Goal: Task Accomplishment & Management: Manage account settings

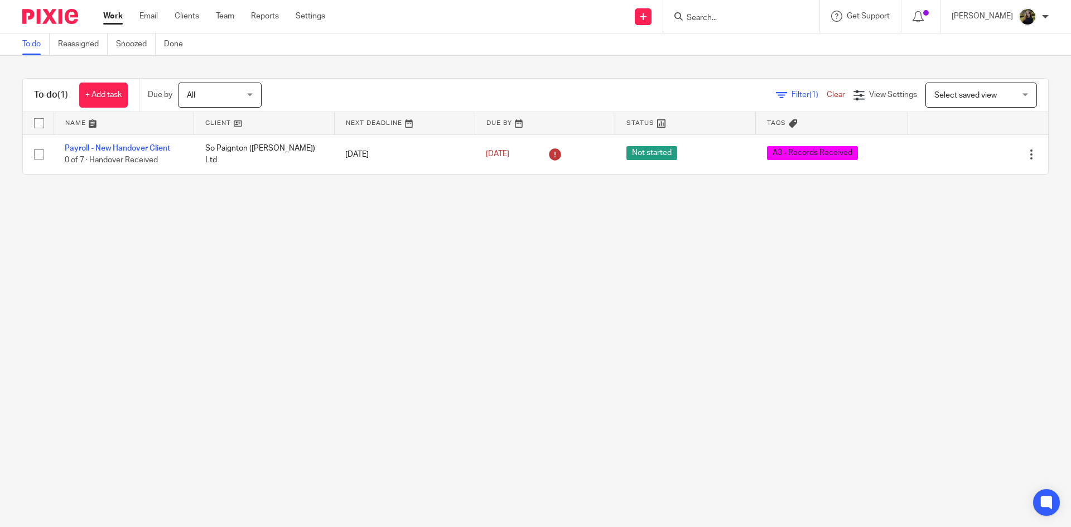
click at [738, 24] on div at bounding box center [741, 16] width 156 height 33
click at [736, 22] on input "Search" at bounding box center [736, 18] width 100 height 10
type input "buckman"
click at [734, 49] on link at bounding box center [757, 43] width 149 height 17
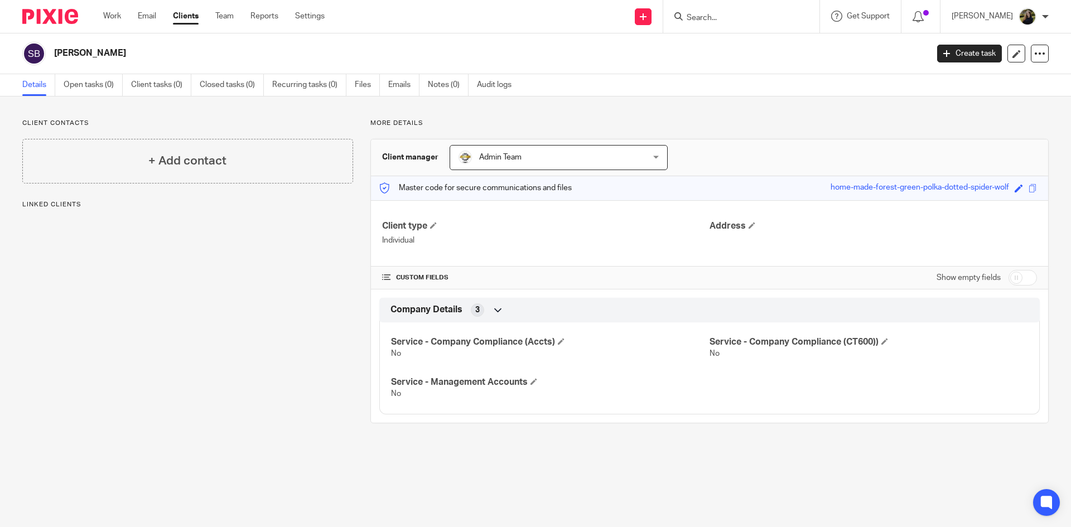
click at [721, 19] on input "Search" at bounding box center [736, 18] width 100 height 10
type input "simom bu"
click at [224, 17] on link "Team" at bounding box center [224, 16] width 18 height 11
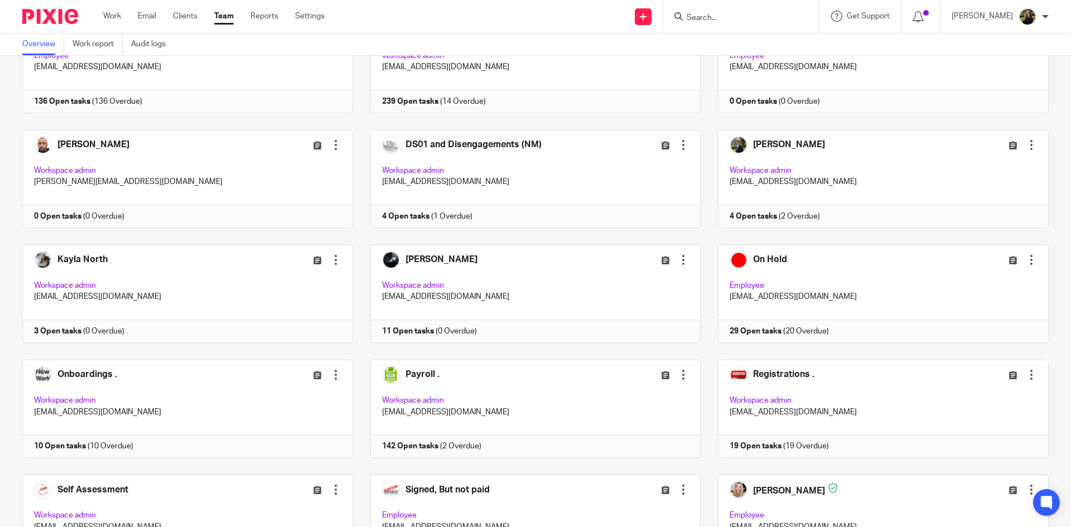
scroll to position [534, 0]
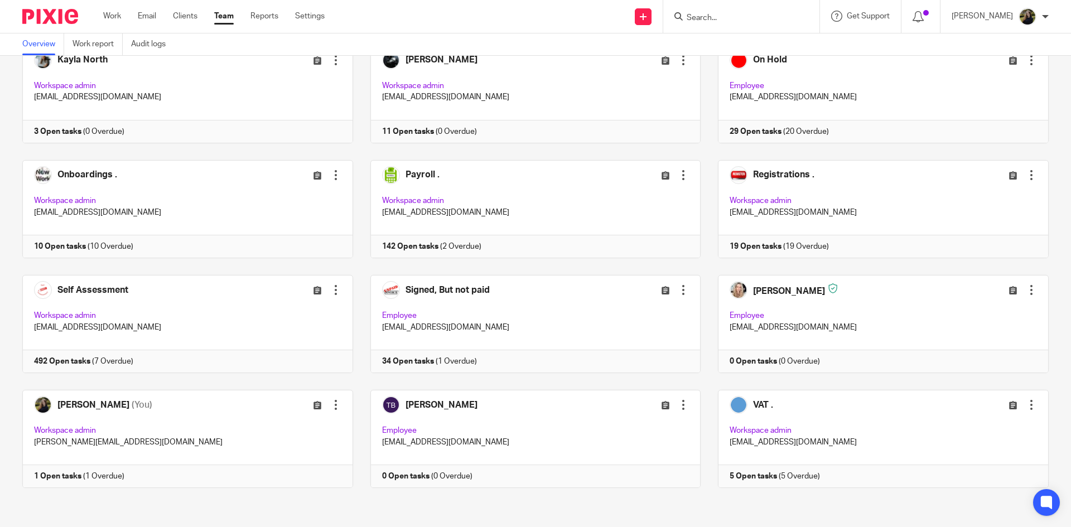
click at [740, 15] on input "Search" at bounding box center [736, 18] width 100 height 10
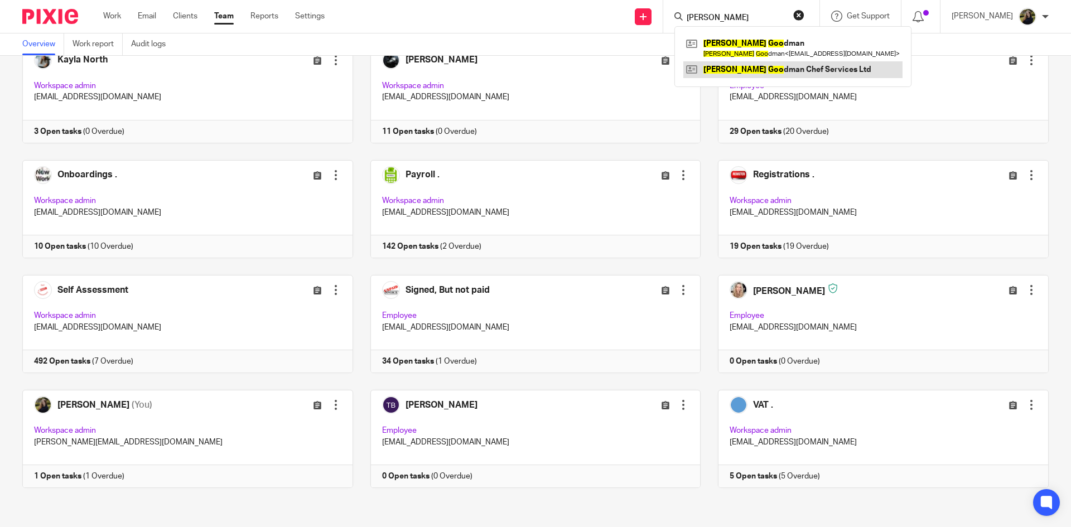
type input "jamie goo"
click at [757, 71] on link at bounding box center [792, 69] width 219 height 17
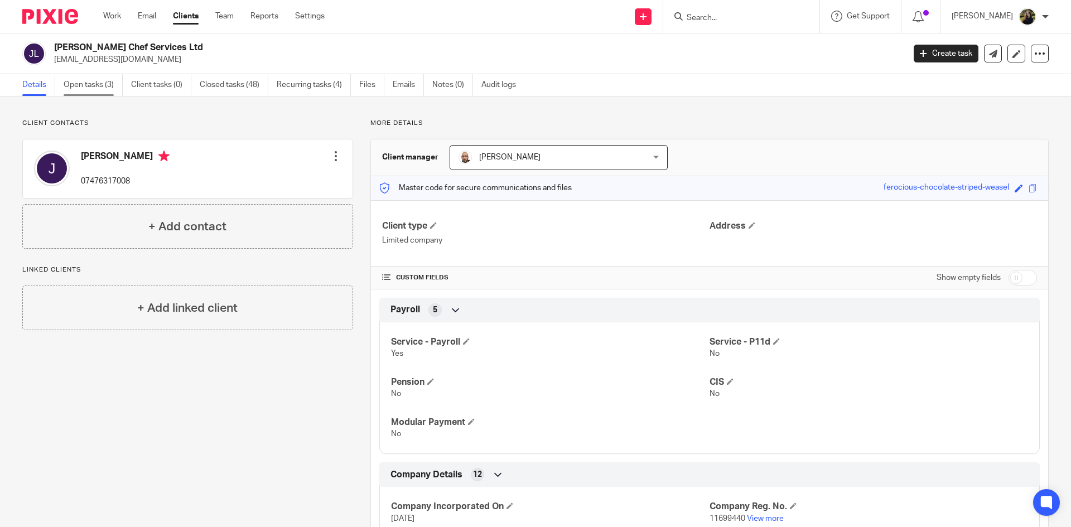
click at [117, 76] on link "Open tasks (3)" at bounding box center [93, 85] width 59 height 22
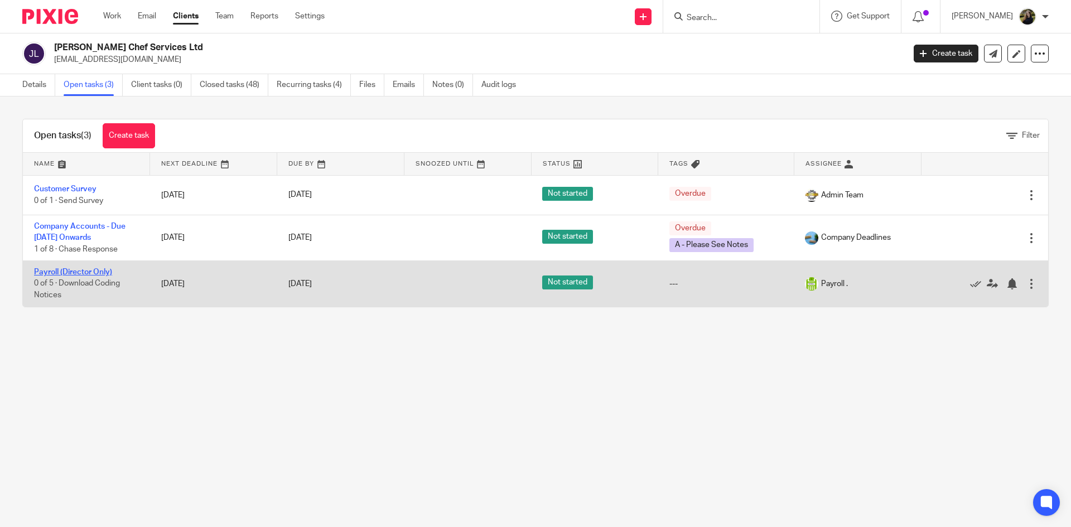
click at [52, 273] on link "Payroll (Director Only)" at bounding box center [73, 272] width 78 height 8
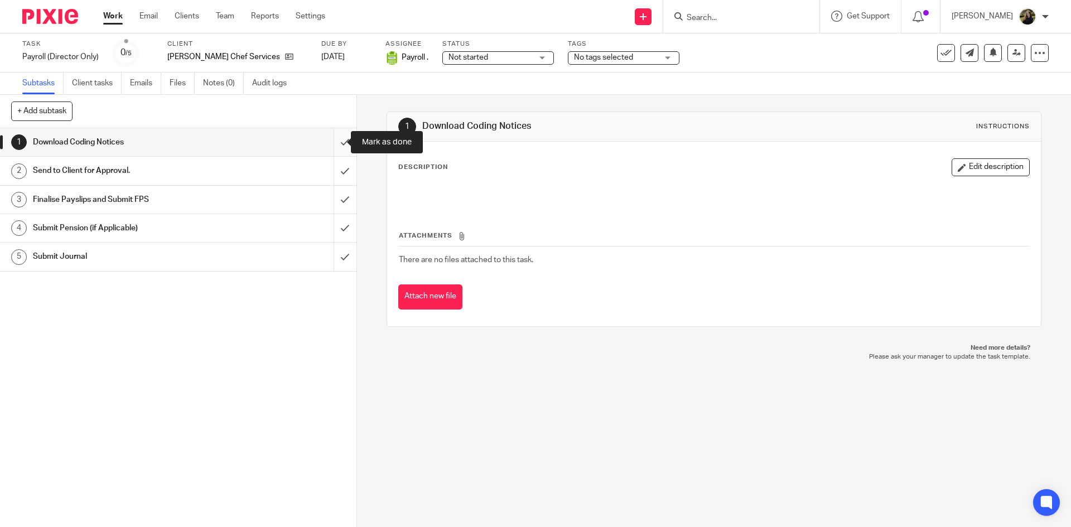
click at [335, 139] on input "submit" at bounding box center [178, 142] width 356 height 28
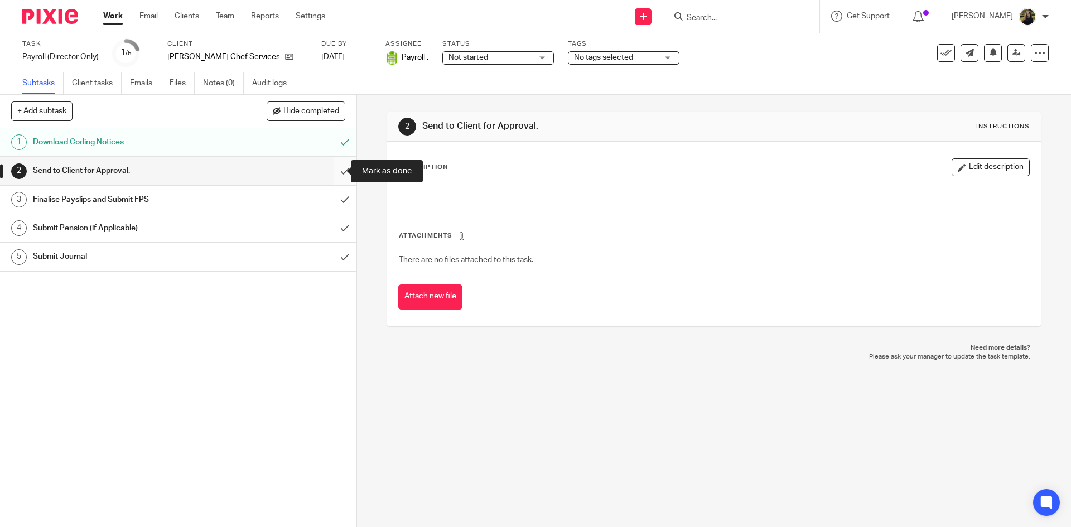
click at [330, 170] on input "submit" at bounding box center [178, 171] width 356 height 28
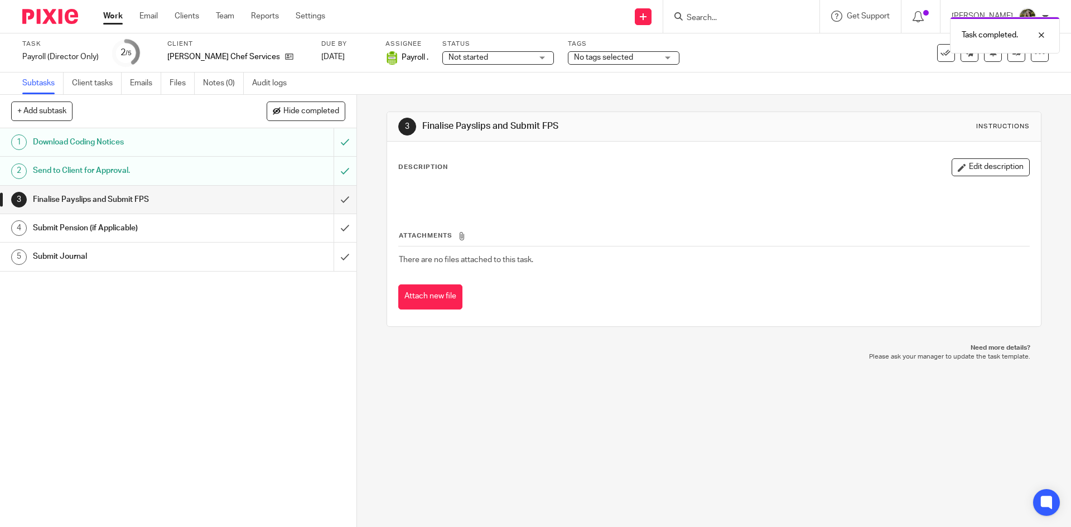
click at [465, 63] on span "Not started" at bounding box center [491, 58] width 84 height 12
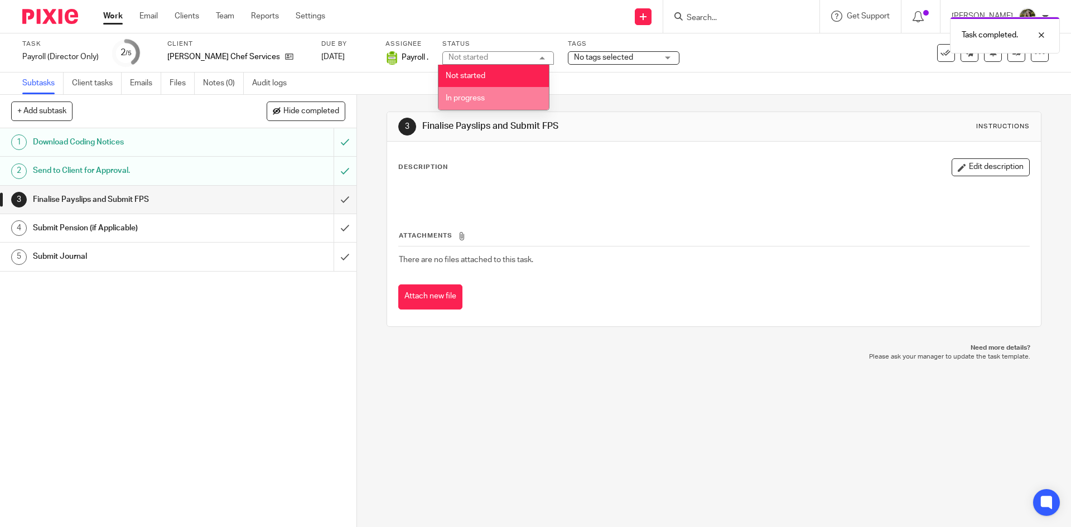
click at [462, 95] on span "In progress" at bounding box center [465, 98] width 39 height 8
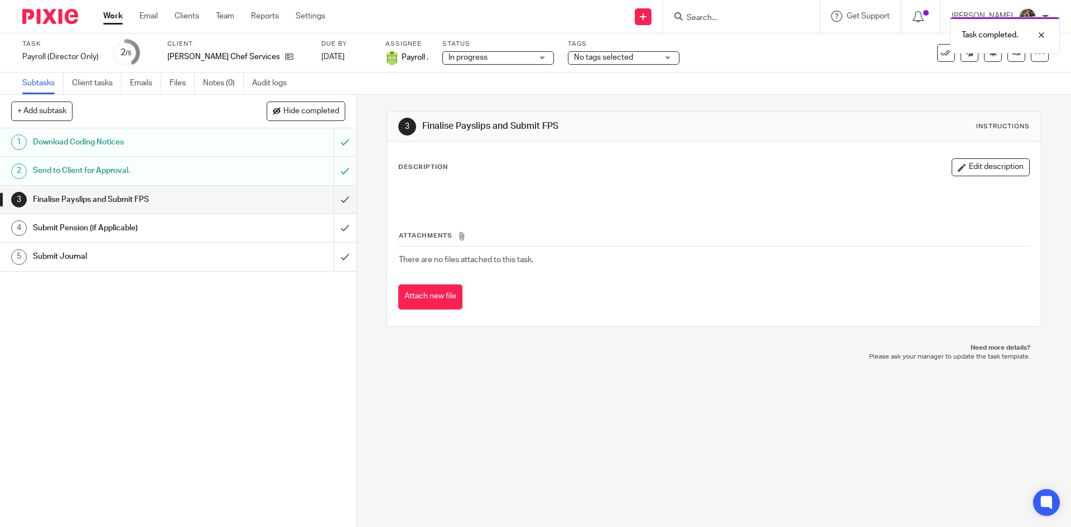
drag, startPoint x: 616, startPoint y: 51, endPoint x: 594, endPoint y: 64, distance: 25.5
click at [612, 54] on body "Work Email Clients Team Reports Settings Work Email Clients Team Reports Settin…" at bounding box center [535, 263] width 1071 height 527
click at [567, 85] on div "Subtasks Client tasks Emails Files Notes (0) Audit logs" at bounding box center [535, 84] width 1071 height 22
click at [585, 57] on span "No tags selected" at bounding box center [603, 58] width 59 height 8
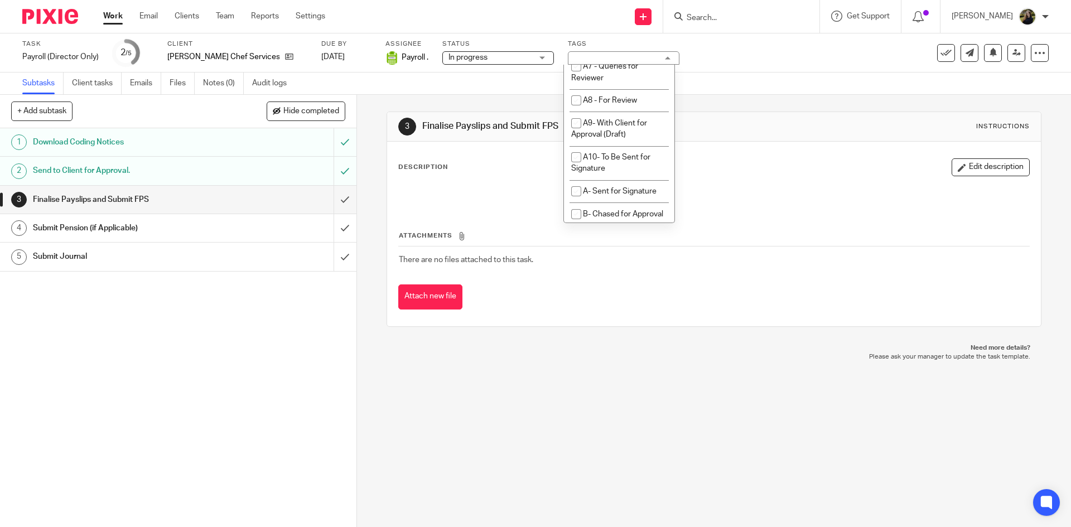
scroll to position [558, 0]
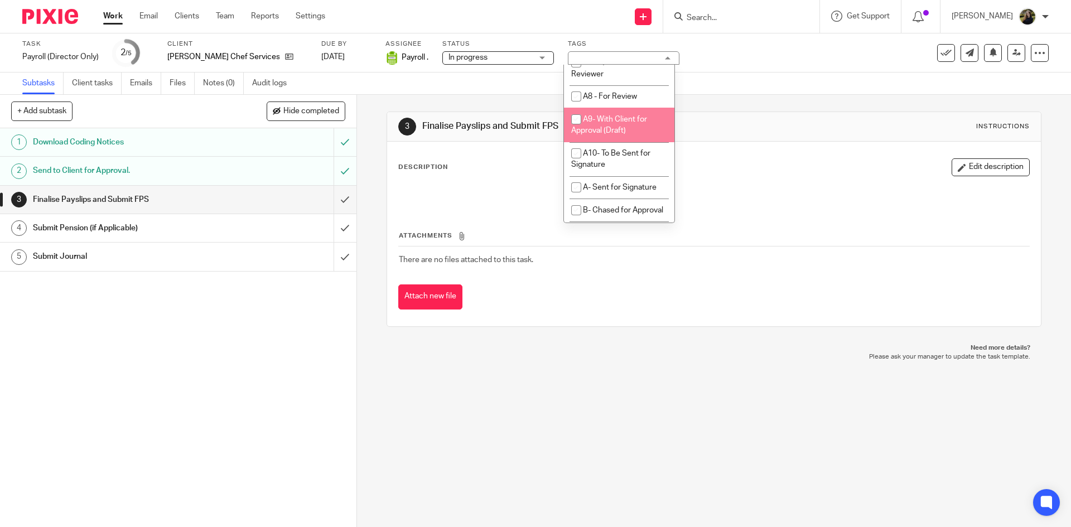
click at [601, 142] on li "A9- With Client for Approval (Draft)" at bounding box center [619, 125] width 110 height 34
checkbox input "true"
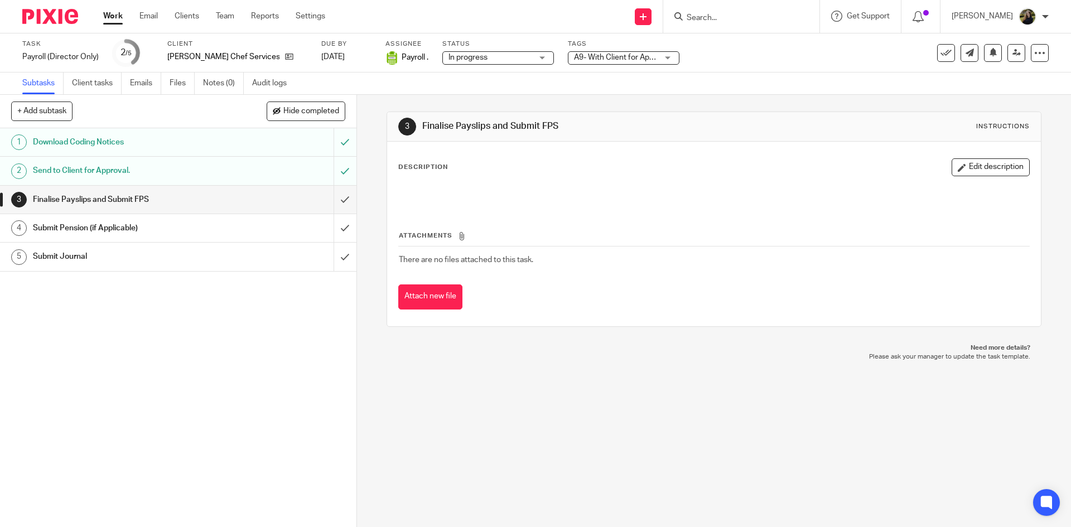
click at [835, 105] on div "3 Finalise Payslips and Submit FPS Instructions Description Edit description At…" at bounding box center [714, 219] width 654 height 249
click at [224, 13] on link "Team" at bounding box center [225, 16] width 18 height 11
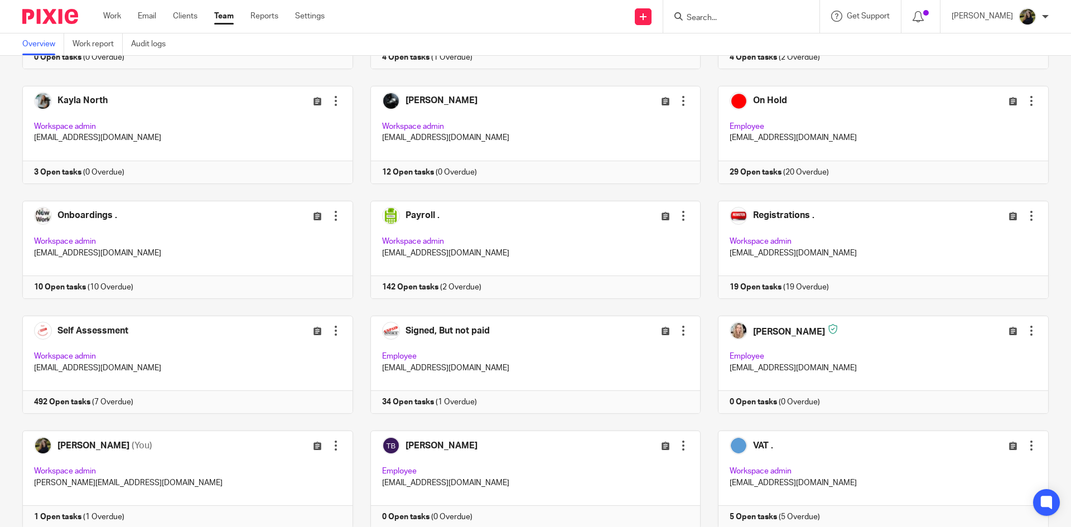
scroll to position [502, 0]
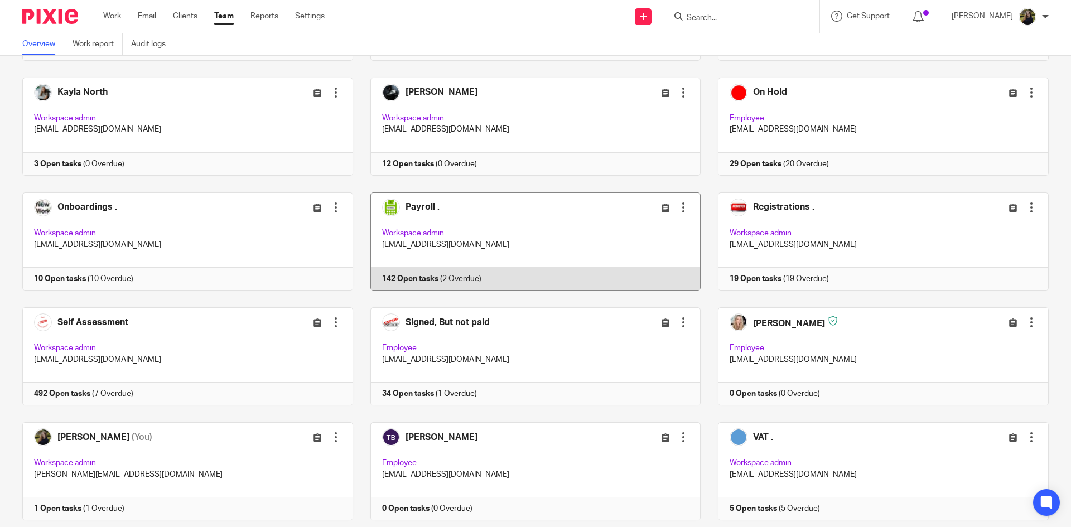
click at [565, 201] on link at bounding box center [527, 241] width 348 height 98
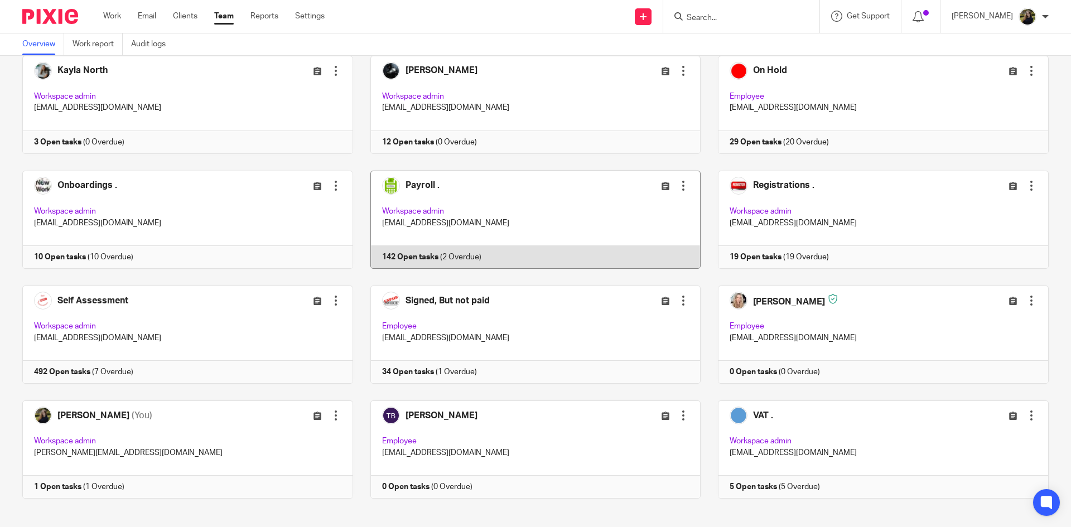
scroll to position [534, 0]
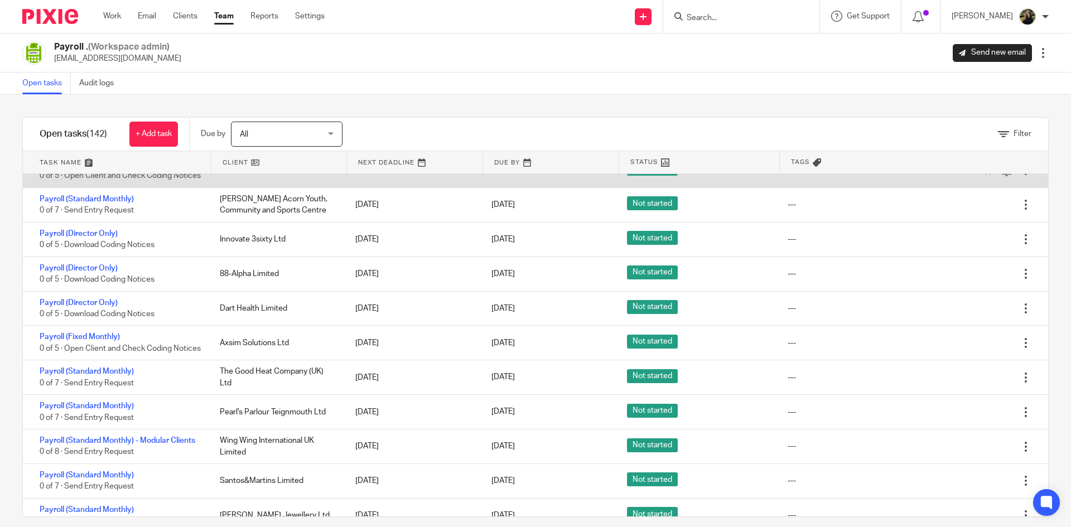
scroll to position [948, 0]
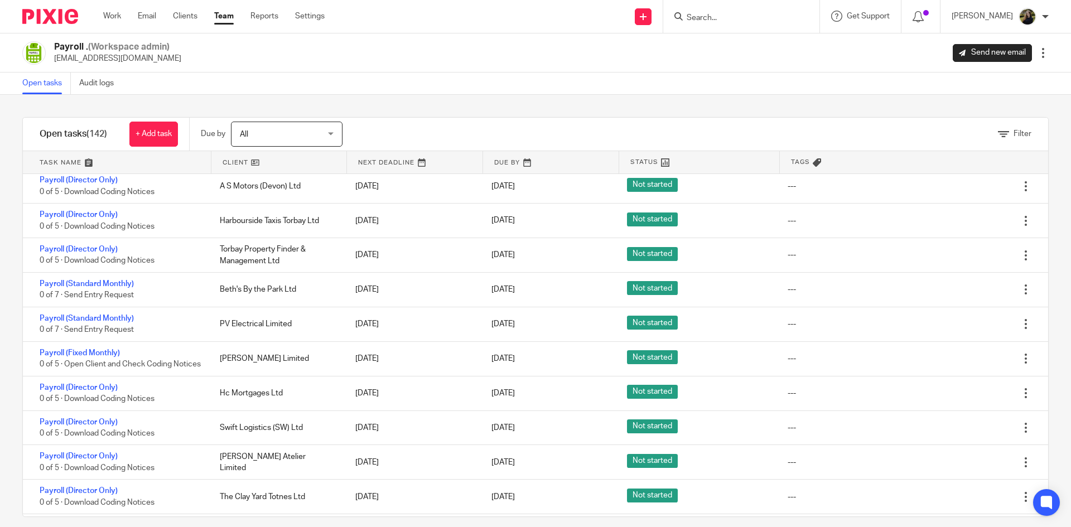
click at [49, 18] on img at bounding box center [50, 16] width 56 height 15
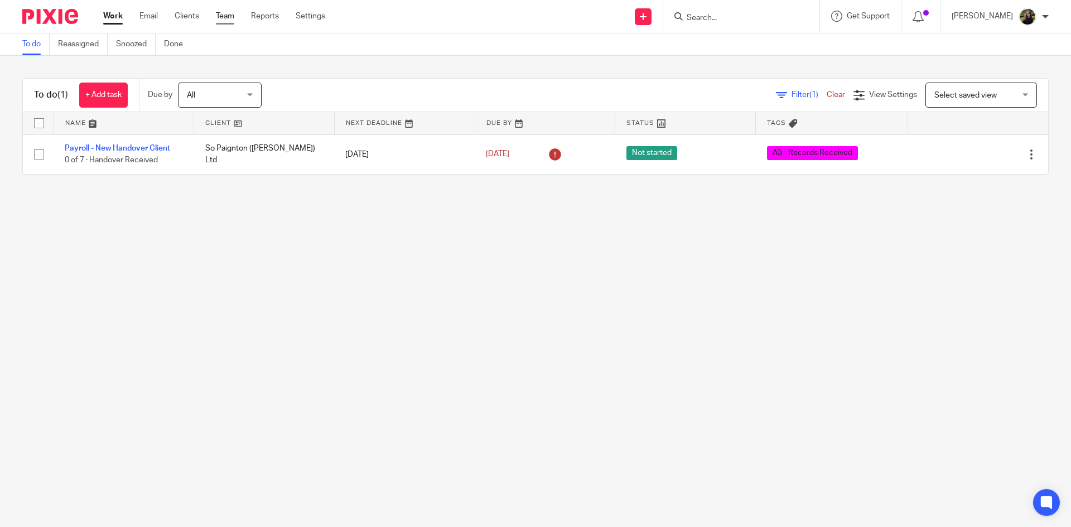
click at [225, 14] on link "Team" at bounding box center [225, 16] width 18 height 11
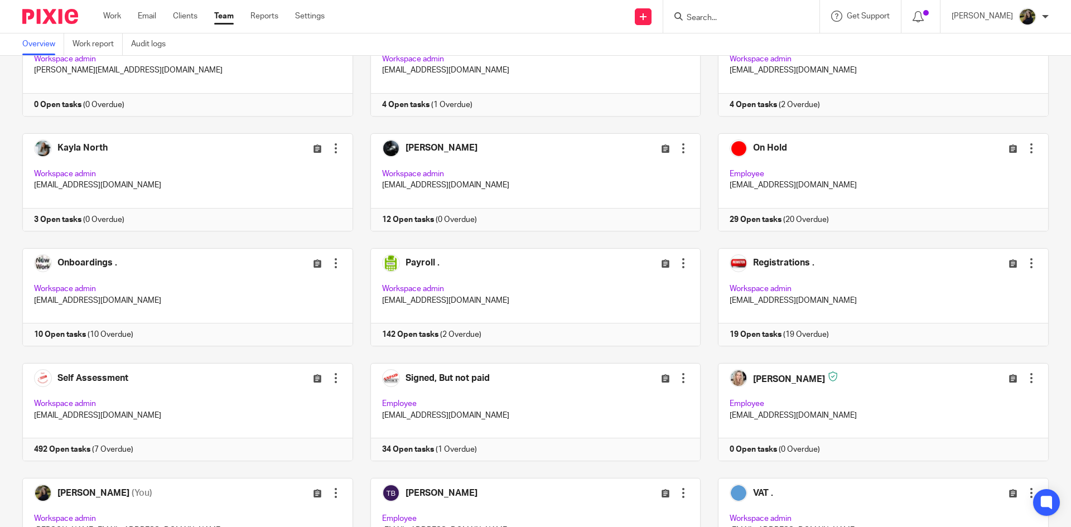
scroll to position [502, 0]
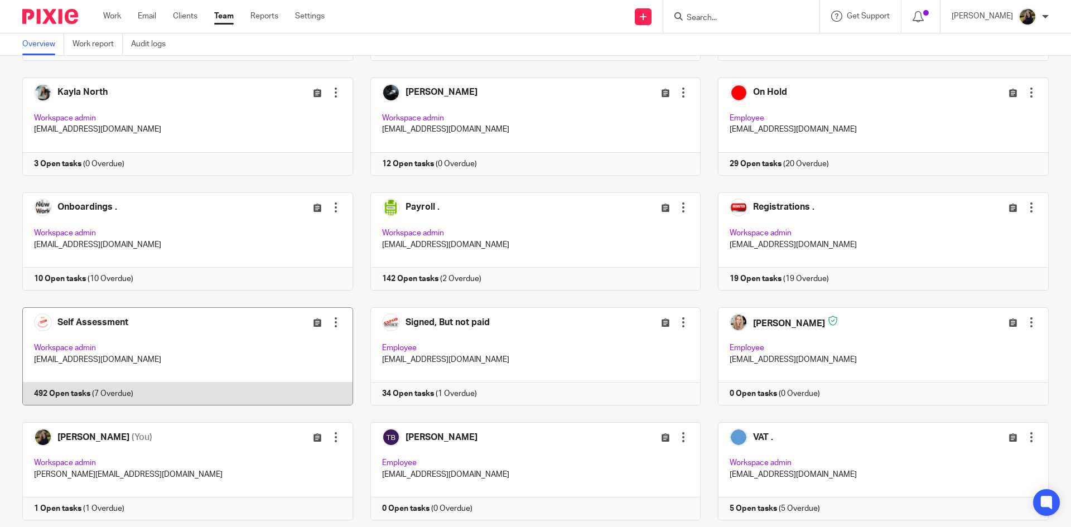
click at [182, 340] on link at bounding box center [179, 356] width 348 height 98
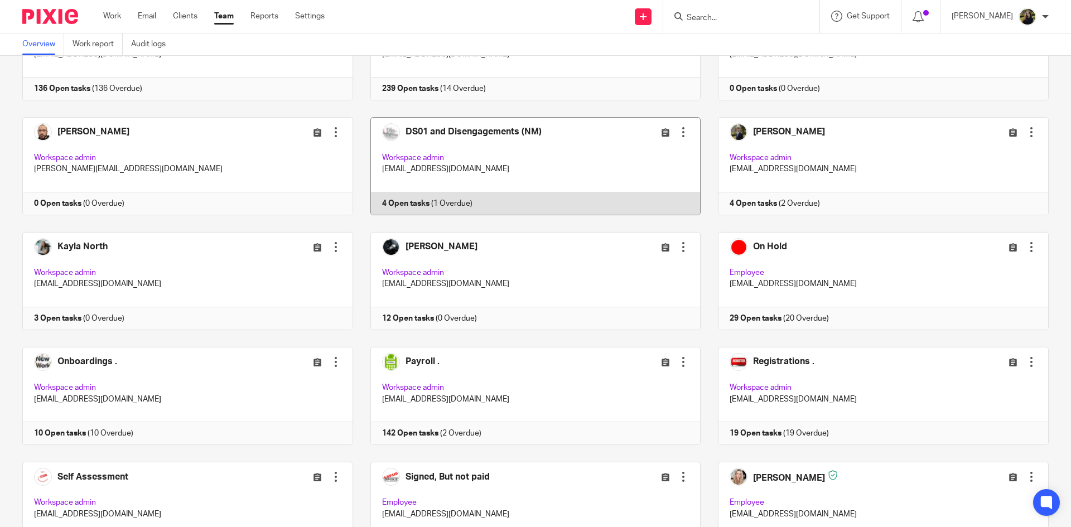
scroll to position [311, 0]
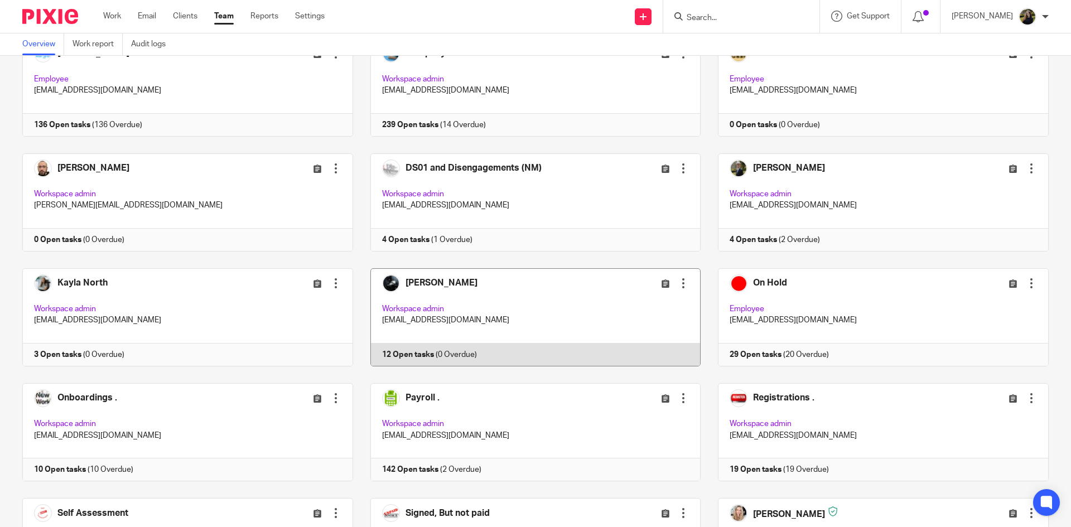
click at [444, 302] on link at bounding box center [527, 317] width 348 height 98
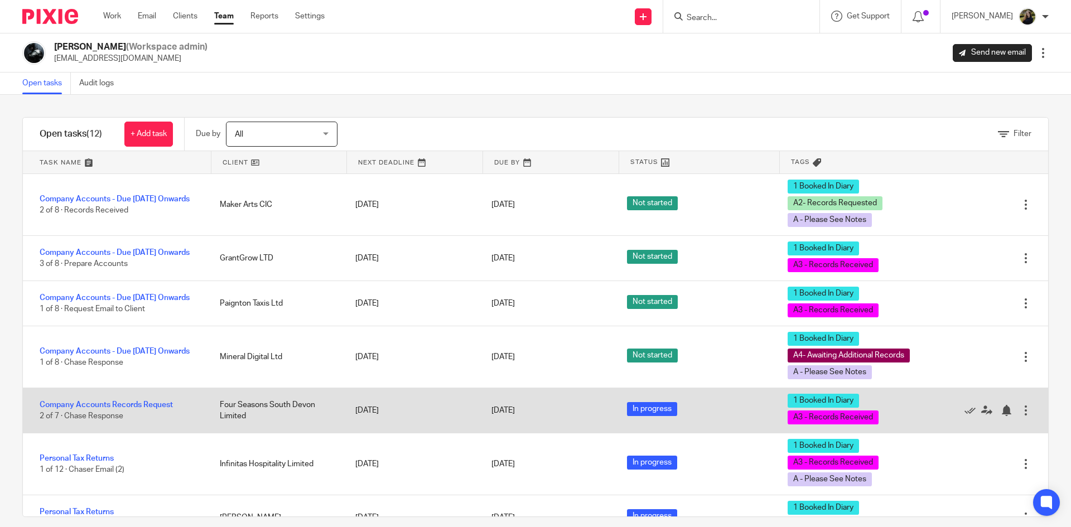
scroll to position [269, 0]
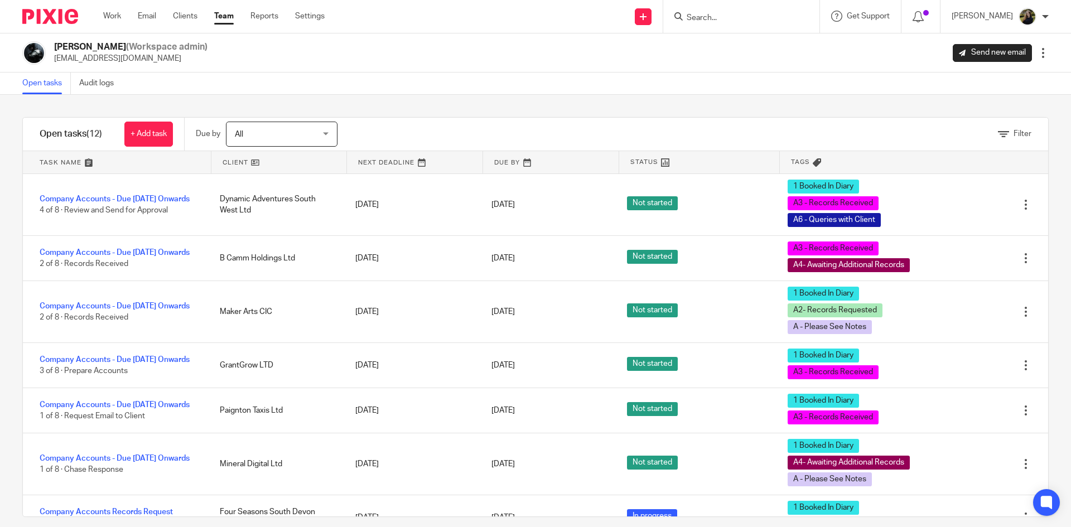
drag, startPoint x: 724, startPoint y: 16, endPoint x: 729, endPoint y: 13, distance: 6.0
click at [724, 15] on input "Search" at bounding box center [736, 18] width 100 height 10
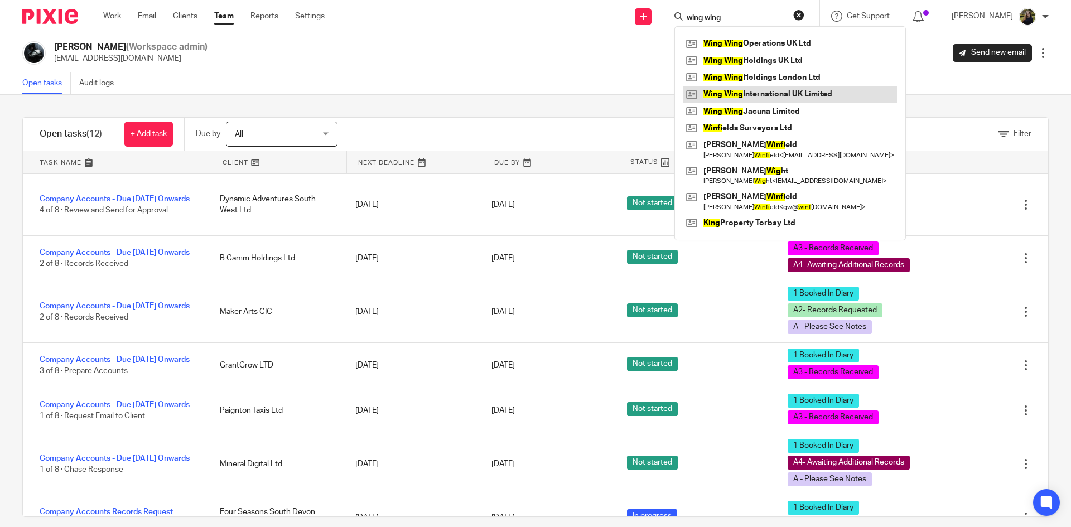
type input "wing wing"
click at [775, 100] on link at bounding box center [790, 94] width 214 height 17
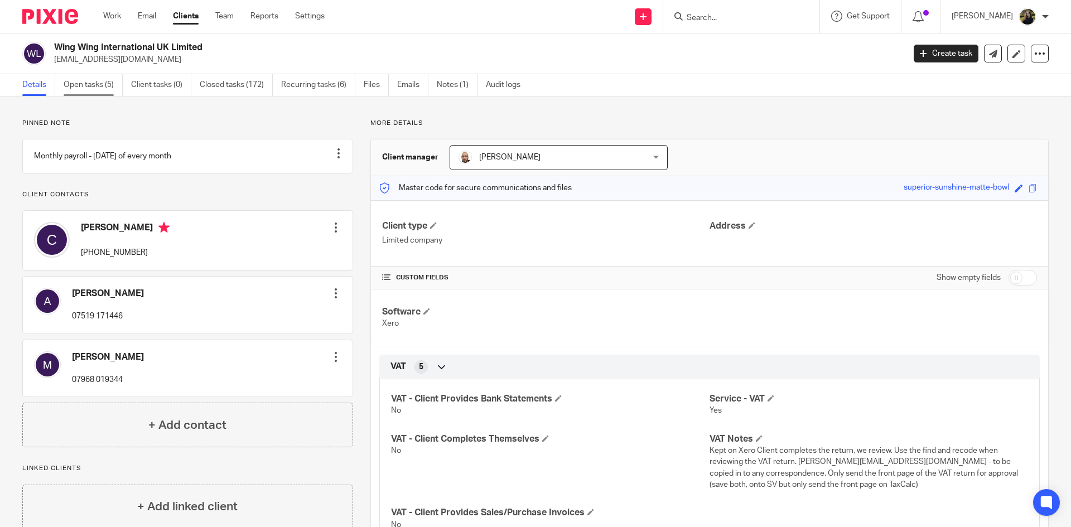
click at [91, 89] on link "Open tasks (5)" at bounding box center [93, 85] width 59 height 22
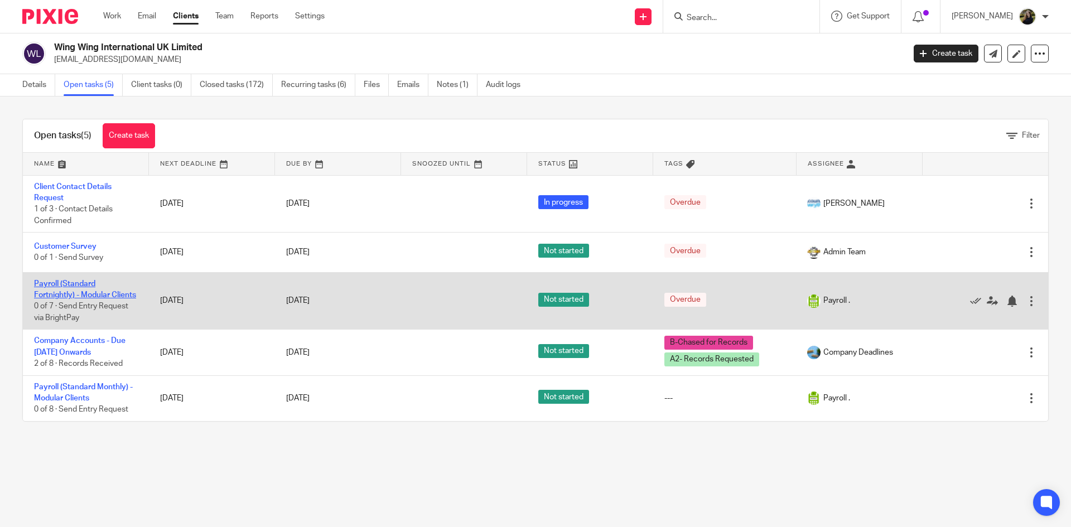
click at [62, 294] on link "Payroll (Standard Fortnightly) - Modular Clients" at bounding box center [85, 289] width 102 height 19
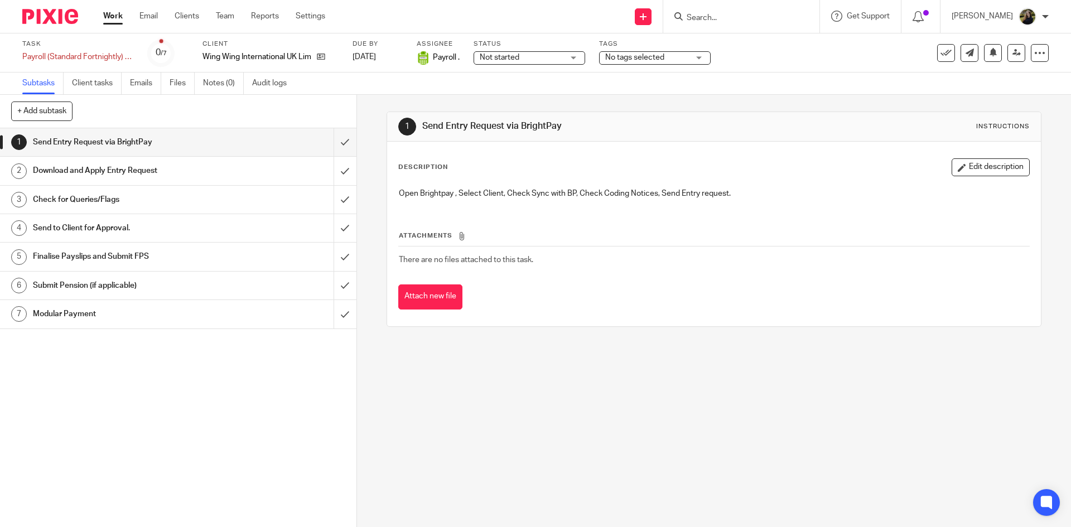
click at [724, 19] on input "Search" at bounding box center [736, 18] width 100 height 10
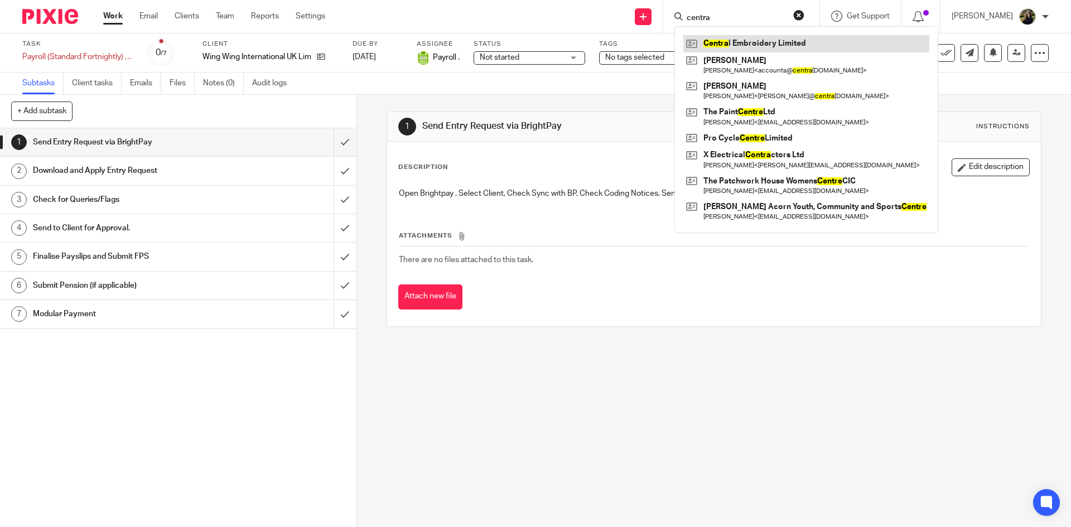
type input "centra"
click at [737, 47] on link at bounding box center [806, 43] width 246 height 17
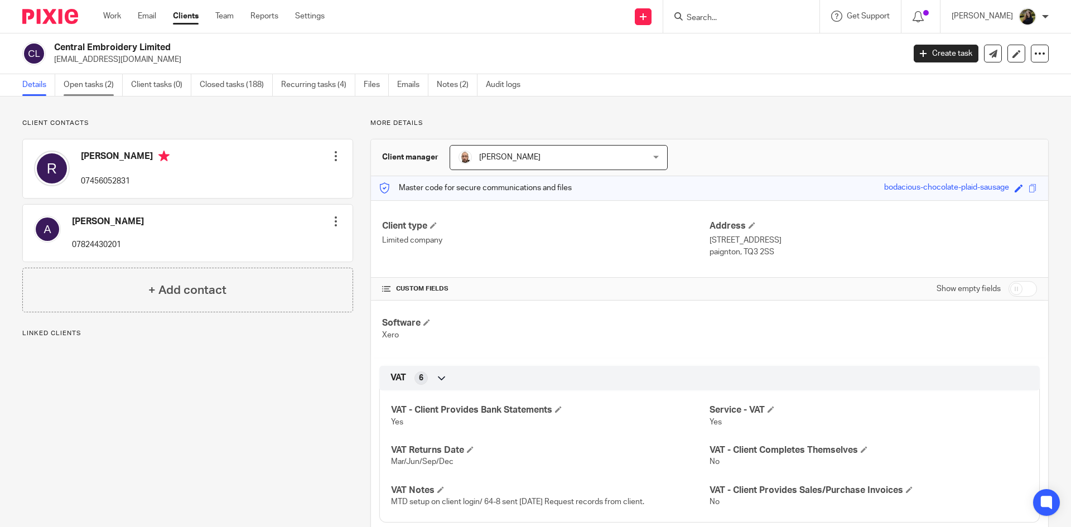
click at [88, 84] on link "Open tasks (2)" at bounding box center [93, 85] width 59 height 22
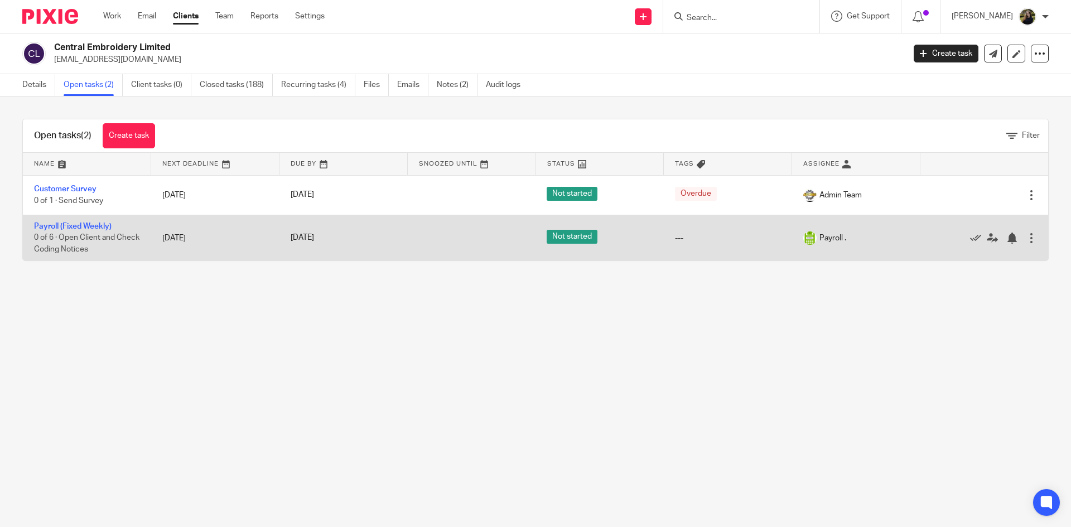
click at [62, 220] on td "Payroll (Fixed Weekly) 0 of 6 · Open Client and Check Coding Notices" at bounding box center [87, 238] width 128 height 46
click at [58, 224] on link "Payroll (Fixed Weekly)" at bounding box center [73, 227] width 78 height 8
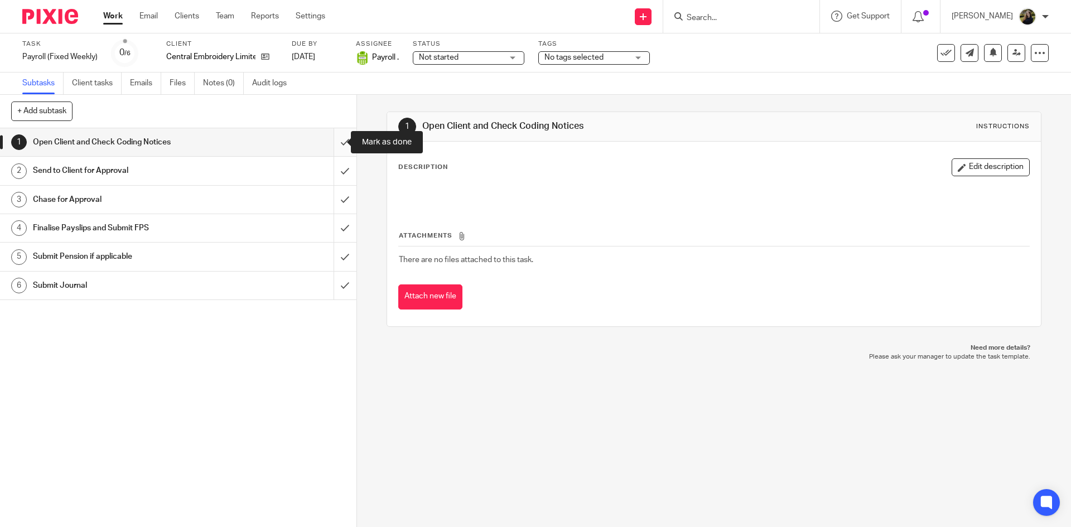
click at [329, 132] on input "submit" at bounding box center [178, 142] width 356 height 28
click at [336, 166] on input "submit" at bounding box center [178, 171] width 356 height 28
click at [333, 199] on input "submit" at bounding box center [178, 200] width 356 height 28
click at [329, 231] on input "submit" at bounding box center [178, 228] width 356 height 28
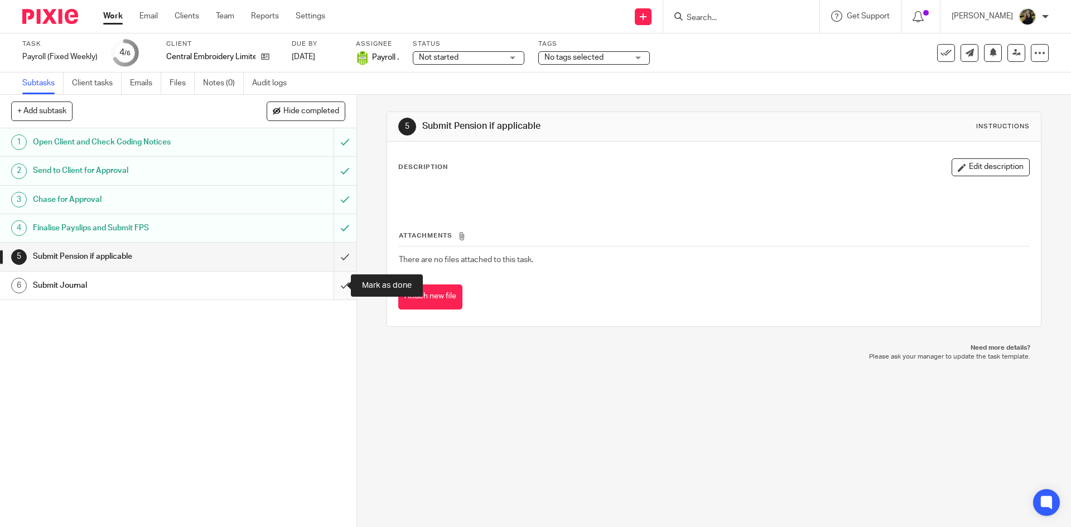
click at [325, 285] on input "submit" at bounding box center [178, 286] width 356 height 28
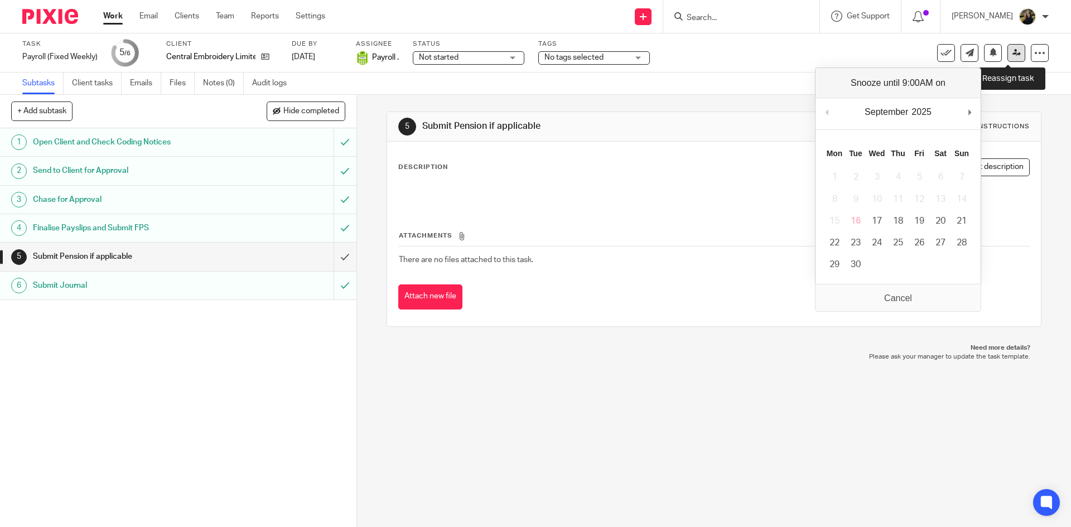
drag, startPoint x: 993, startPoint y: 51, endPoint x: 1008, endPoint y: 50, distance: 14.5
click at [1008, 50] on div "See template in use Advanced task editor Copy task Change schedule [GEOGRAPHIC_…" at bounding box center [993, 53] width 112 height 18
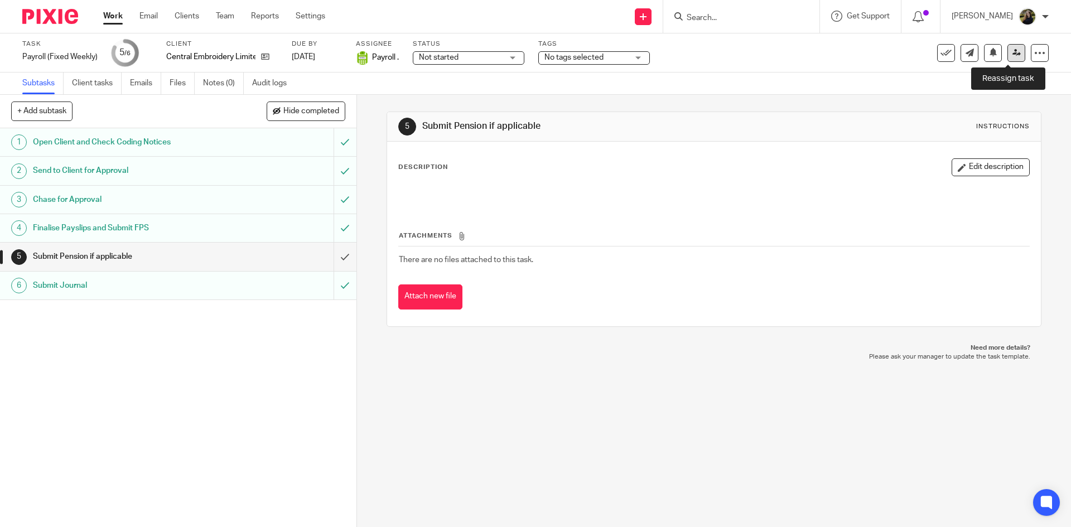
click at [1013, 50] on icon at bounding box center [1017, 53] width 8 height 8
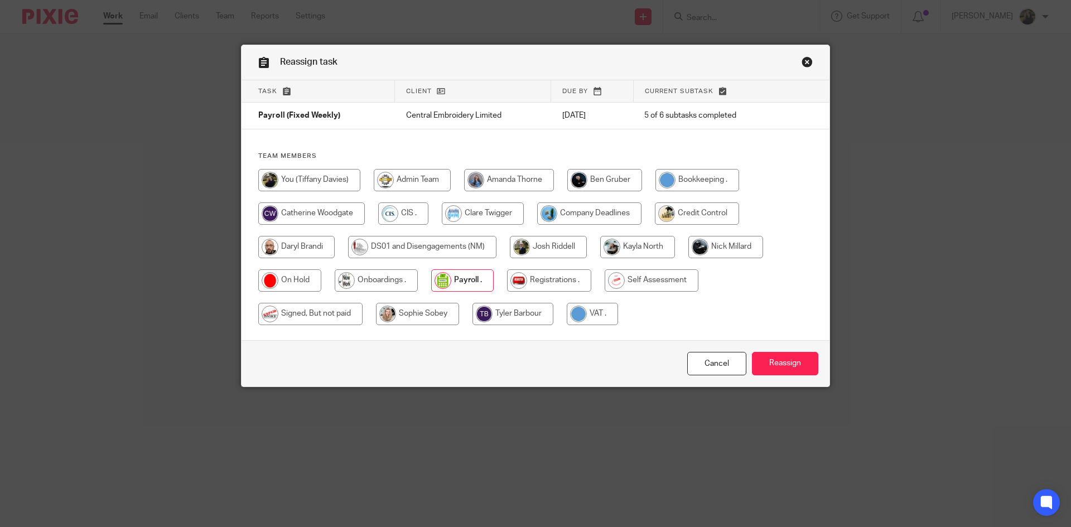
click at [271, 180] on input "radio" at bounding box center [309, 180] width 102 height 22
radio input "true"
click at [773, 374] on input "Reassign" at bounding box center [785, 364] width 66 height 24
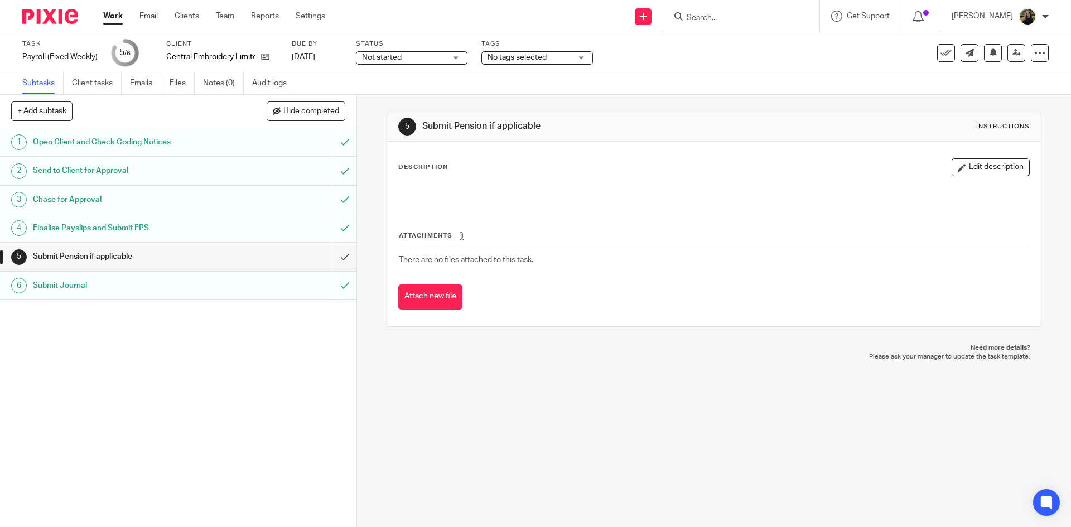
click at [711, 12] on form at bounding box center [745, 16] width 119 height 14
click at [719, 16] on input "Search" at bounding box center [736, 18] width 100 height 10
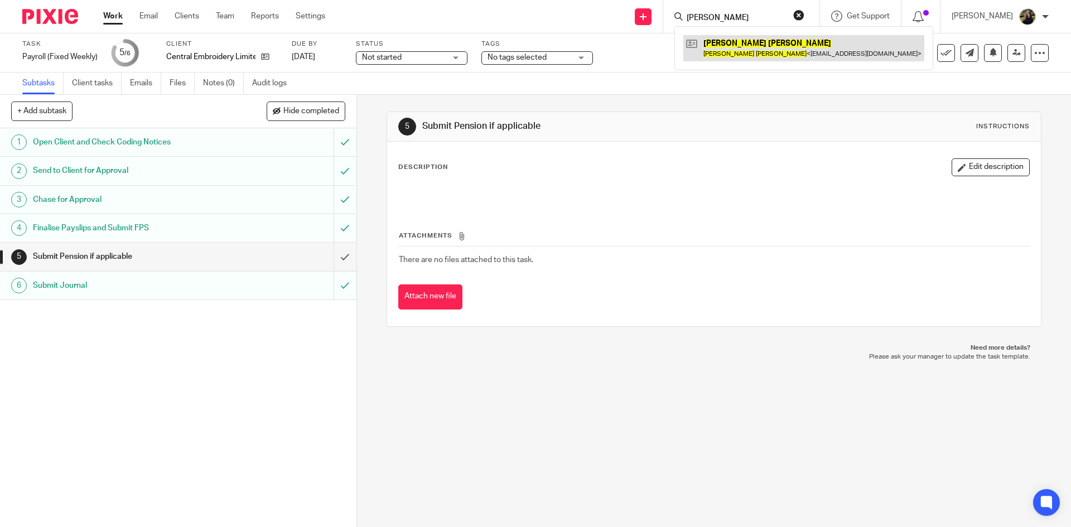
type input "gaynor lee"
click at [762, 45] on link at bounding box center [803, 48] width 241 height 26
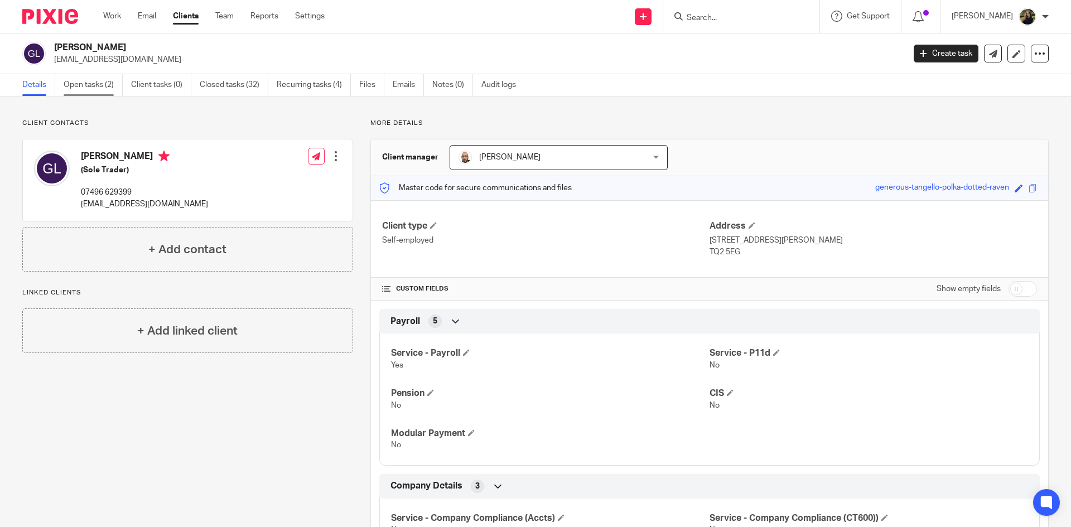
click at [95, 83] on link "Open tasks (2)" at bounding box center [93, 85] width 59 height 22
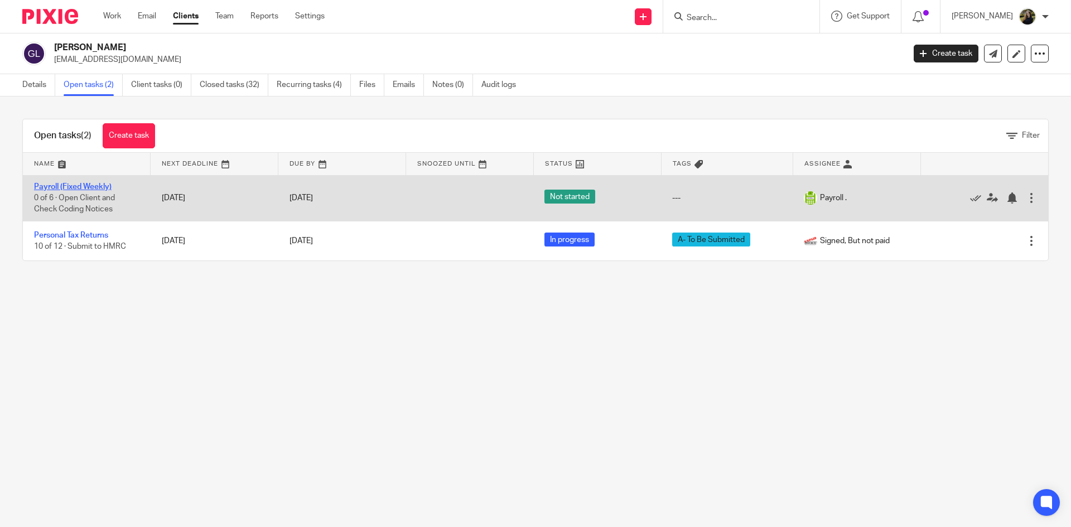
click at [86, 188] on link "Payroll (Fixed Weekly)" at bounding box center [73, 187] width 78 height 8
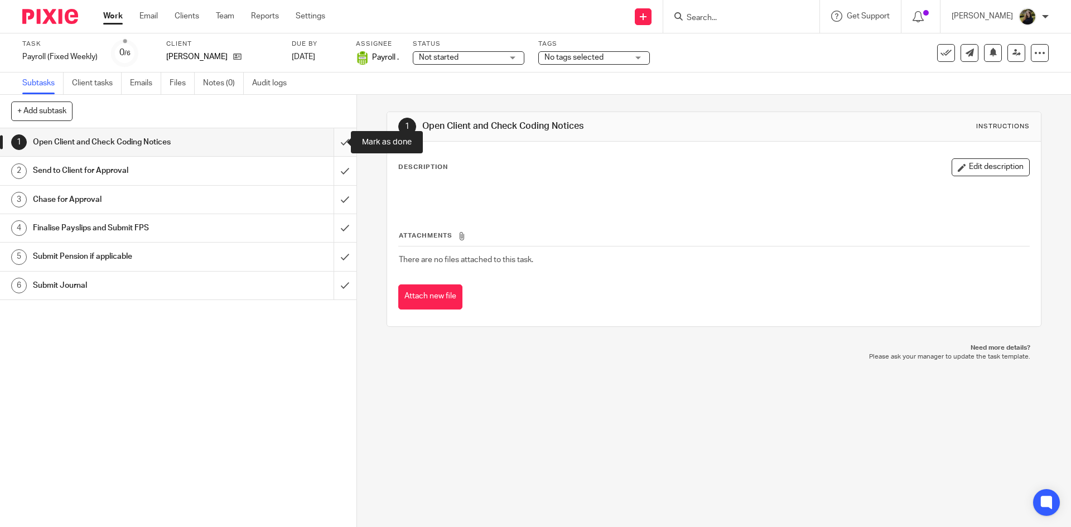
click at [331, 140] on input "submit" at bounding box center [178, 142] width 356 height 28
click at [335, 163] on input "submit" at bounding box center [178, 171] width 356 height 28
click at [334, 192] on input "submit" at bounding box center [178, 200] width 356 height 28
click at [340, 214] on input "submit" at bounding box center [178, 228] width 356 height 28
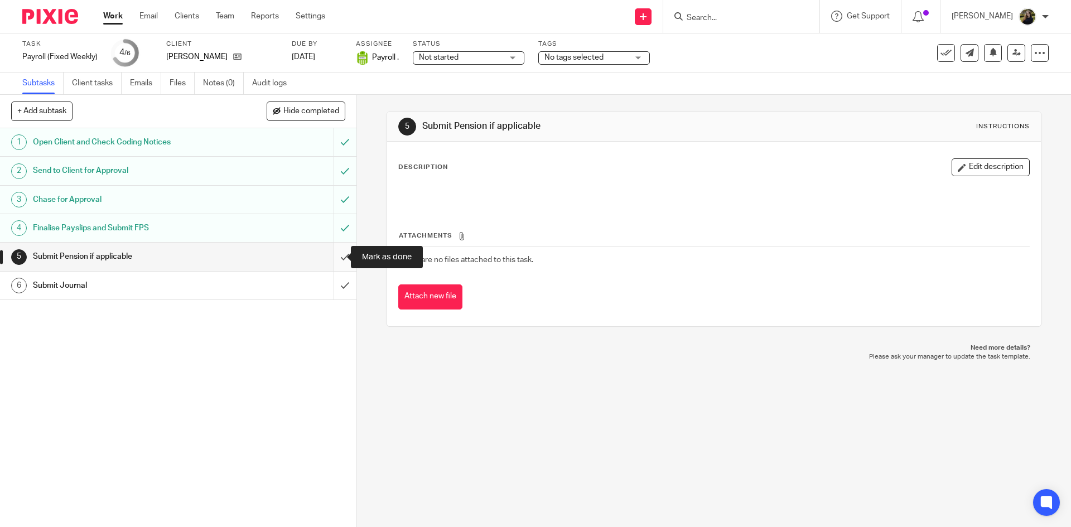
click at [334, 252] on input "submit" at bounding box center [178, 257] width 356 height 28
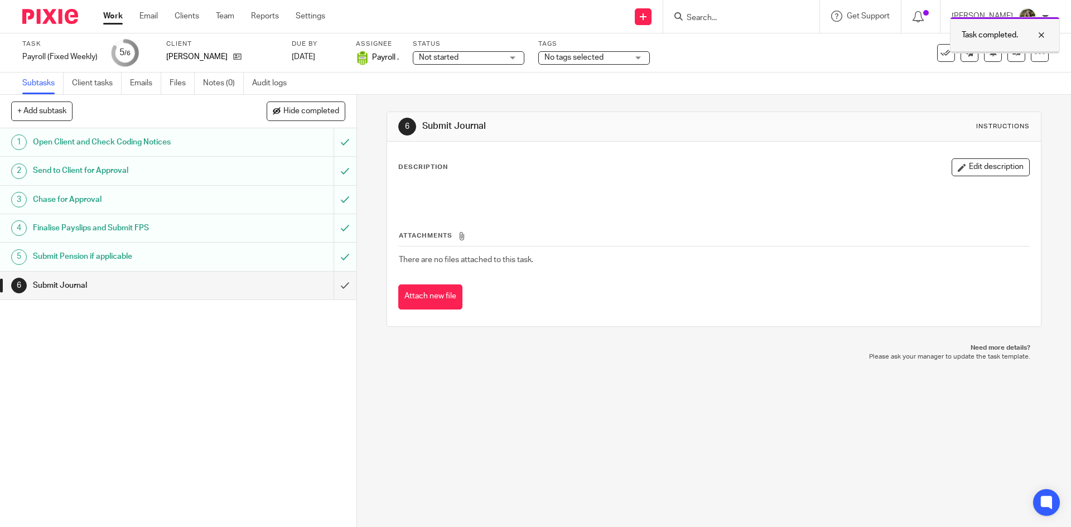
click at [1024, 27] on div "Task completed." at bounding box center [1005, 35] width 110 height 37
click at [941, 51] on icon at bounding box center [946, 52] width 11 height 11
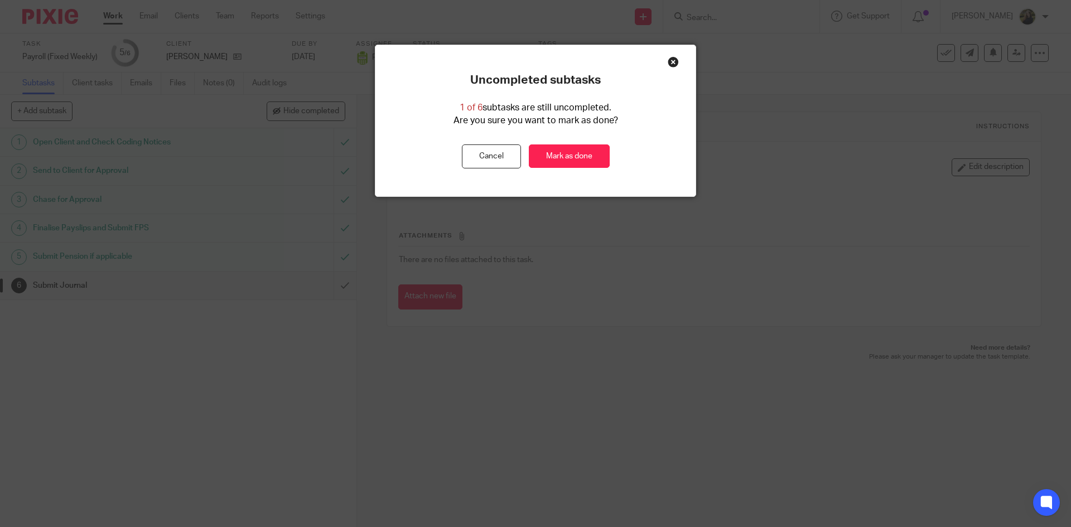
click at [595, 141] on div "Uncompleted subtasks 1 of 6 subtasks are still uncompleted. Are you sure you wa…" at bounding box center [535, 120] width 320 height 95
click at [565, 156] on link "Mark as done" at bounding box center [569, 156] width 81 height 24
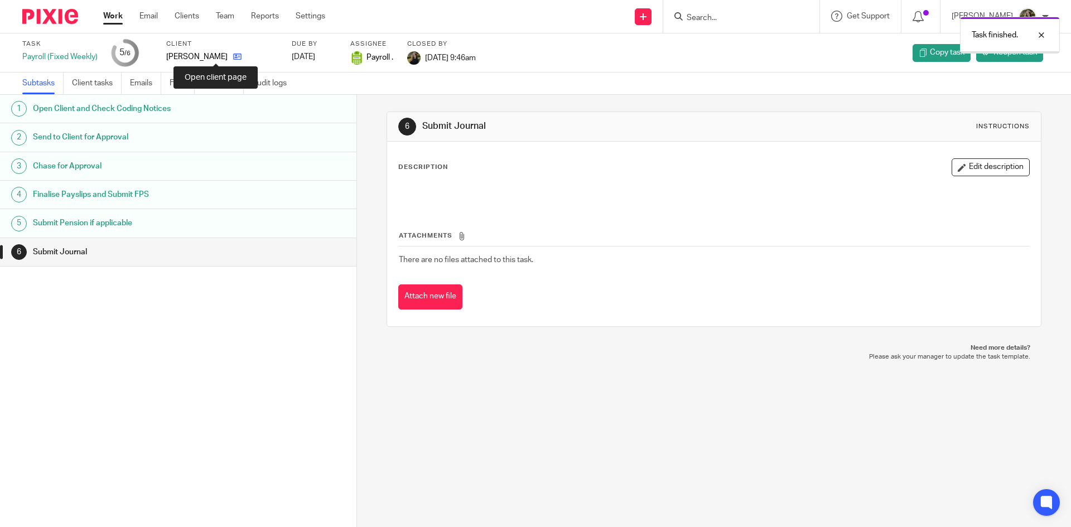
click at [233, 59] on icon at bounding box center [237, 56] width 8 height 8
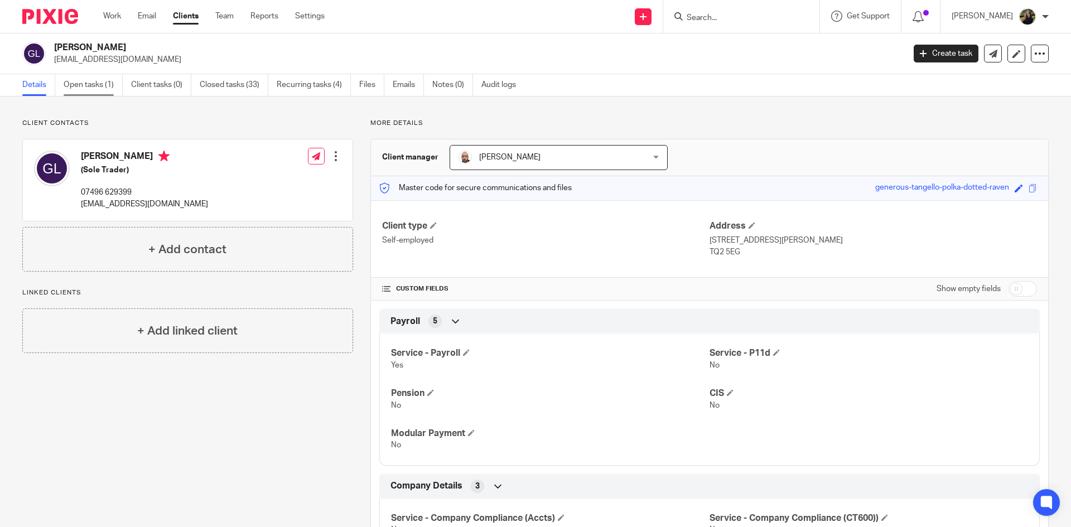
click at [91, 76] on link "Open tasks (1)" at bounding box center [93, 85] width 59 height 22
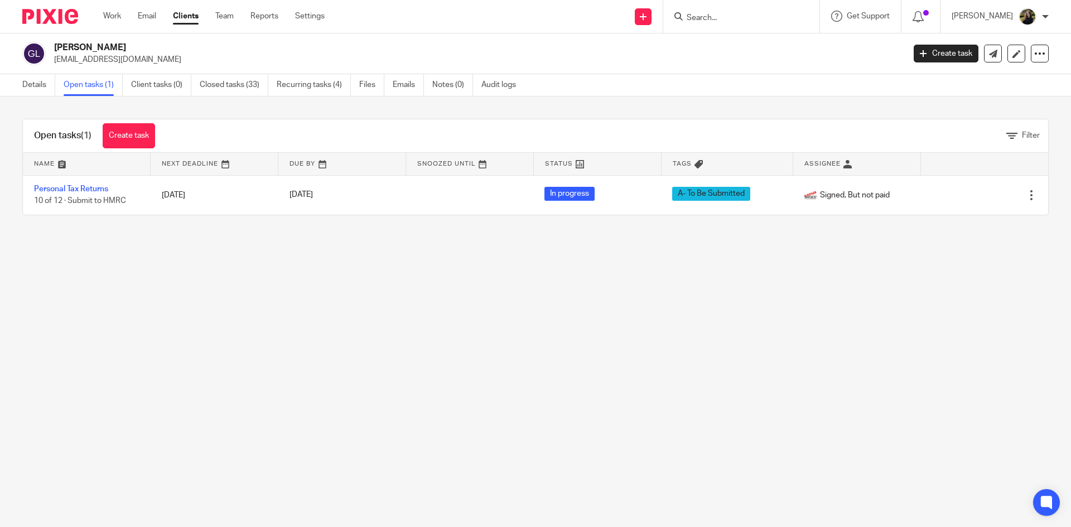
click at [705, 11] on form at bounding box center [745, 16] width 119 height 14
click at [707, 16] on input "Search" at bounding box center [736, 18] width 100 height 10
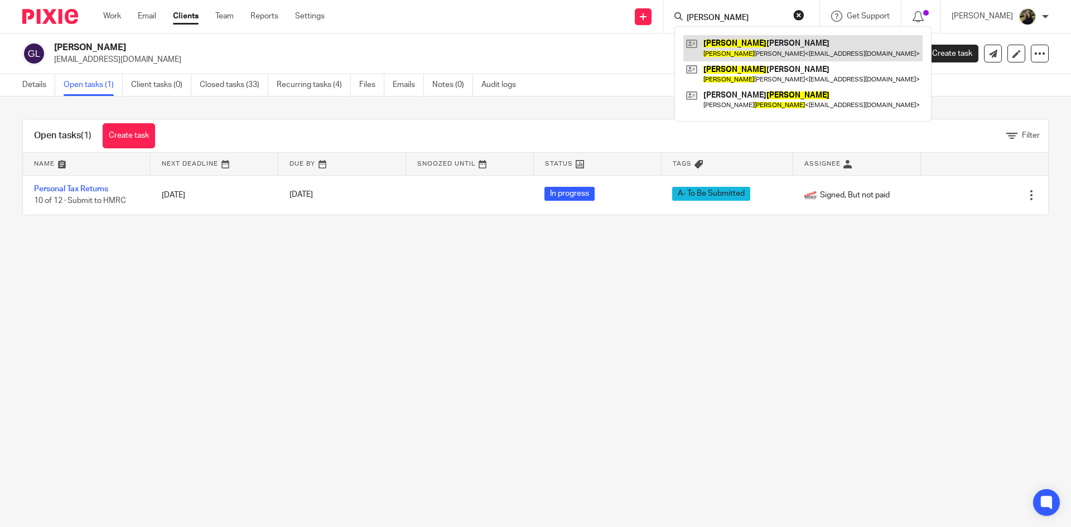
type input "michelle"
click at [717, 40] on link at bounding box center [802, 48] width 239 height 26
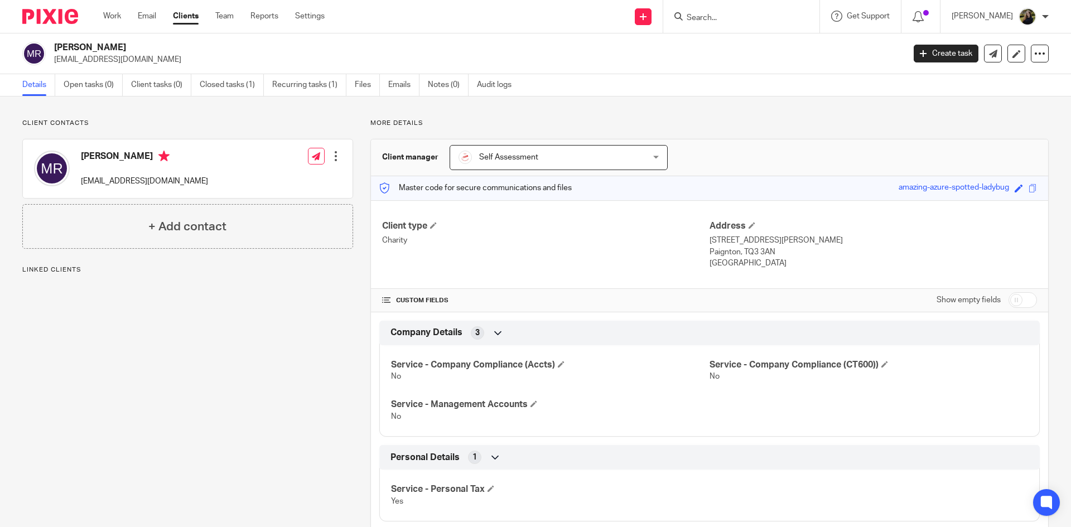
click at [47, 8] on div at bounding box center [46, 16] width 92 height 33
click at [29, 14] on img at bounding box center [50, 16] width 56 height 15
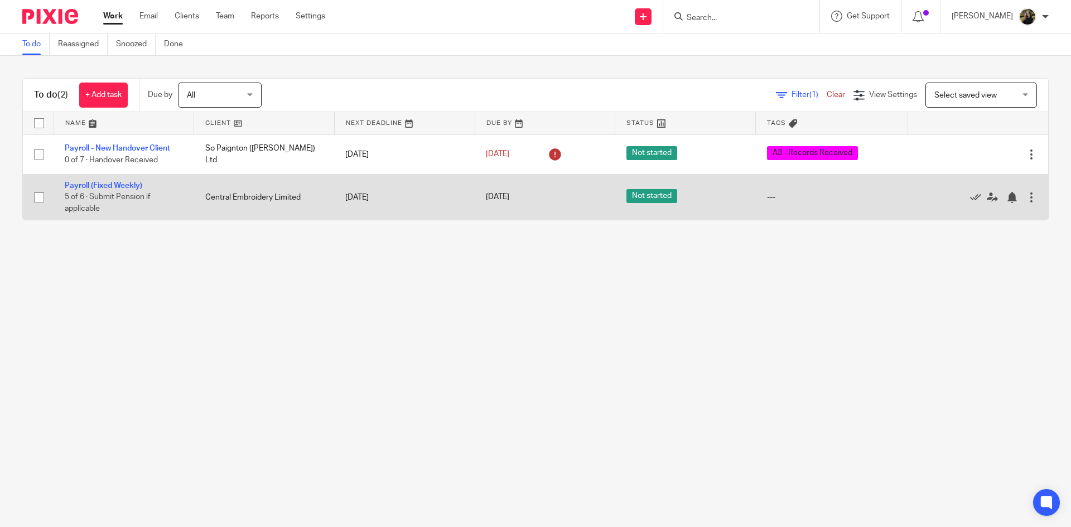
click at [465, 216] on td "[DATE]" at bounding box center [404, 197] width 141 height 46
click at [73, 186] on link "Payroll (Fixed Weekly)" at bounding box center [104, 186] width 78 height 8
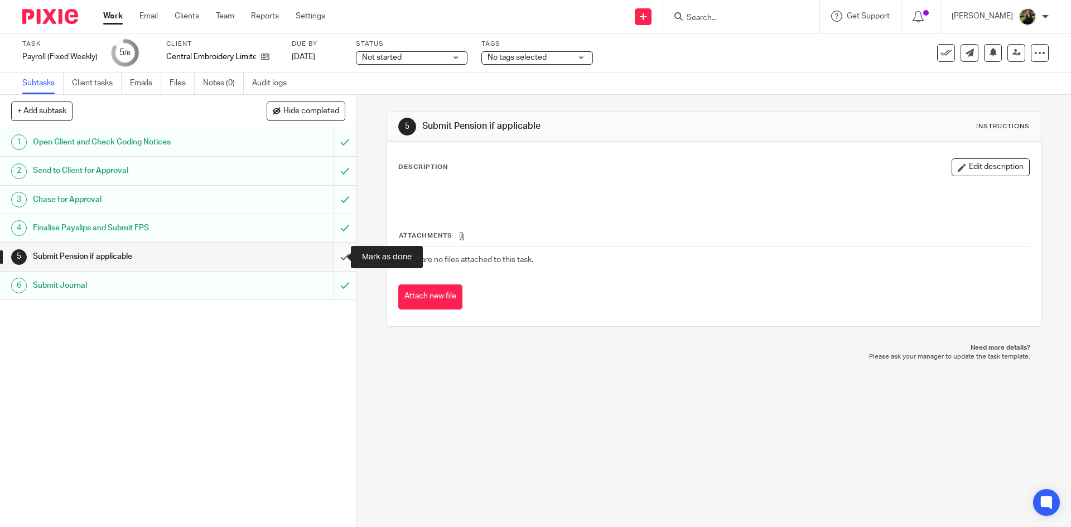
click at [327, 248] on input "submit" at bounding box center [178, 257] width 356 height 28
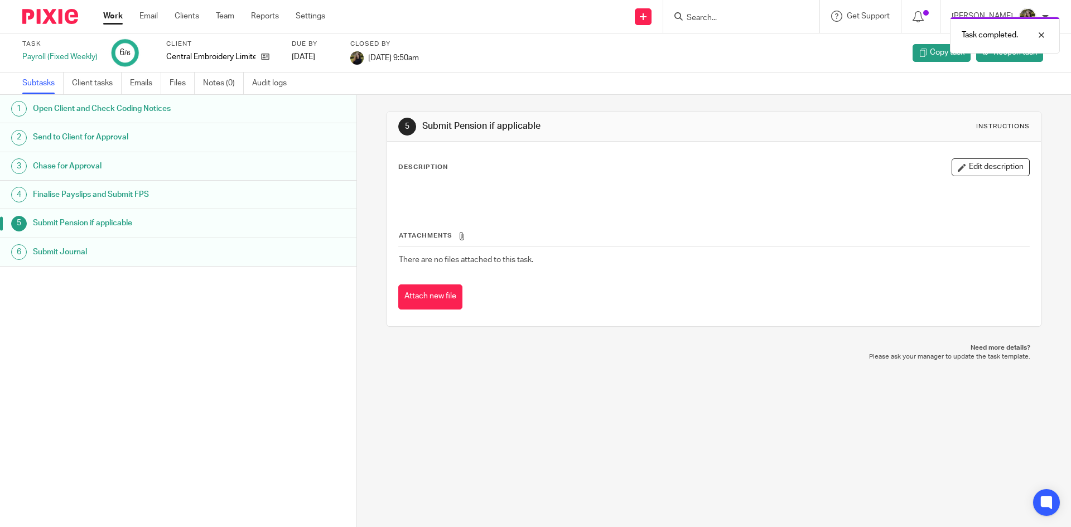
click at [63, 14] on img at bounding box center [50, 16] width 56 height 15
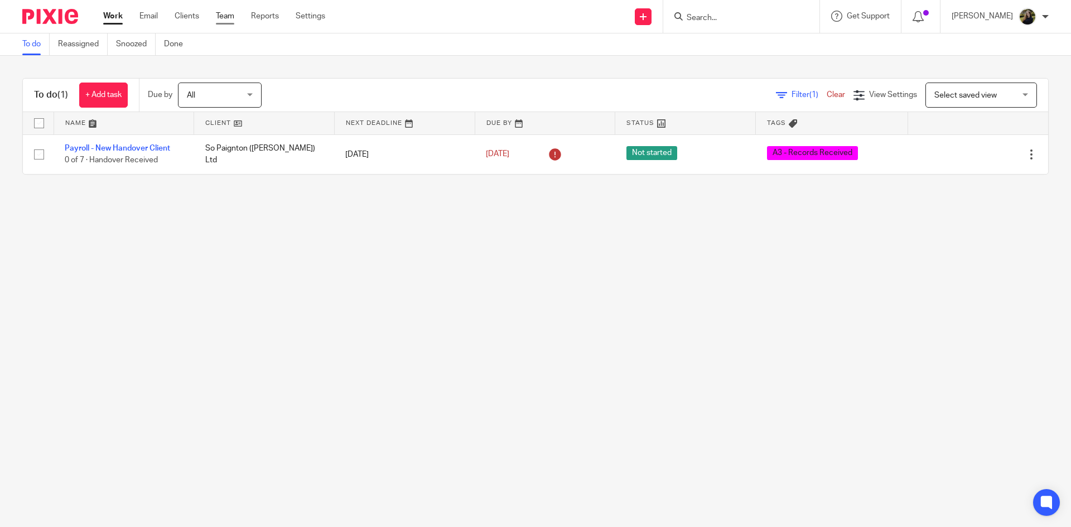
click at [226, 17] on link "Team" at bounding box center [225, 16] width 18 height 11
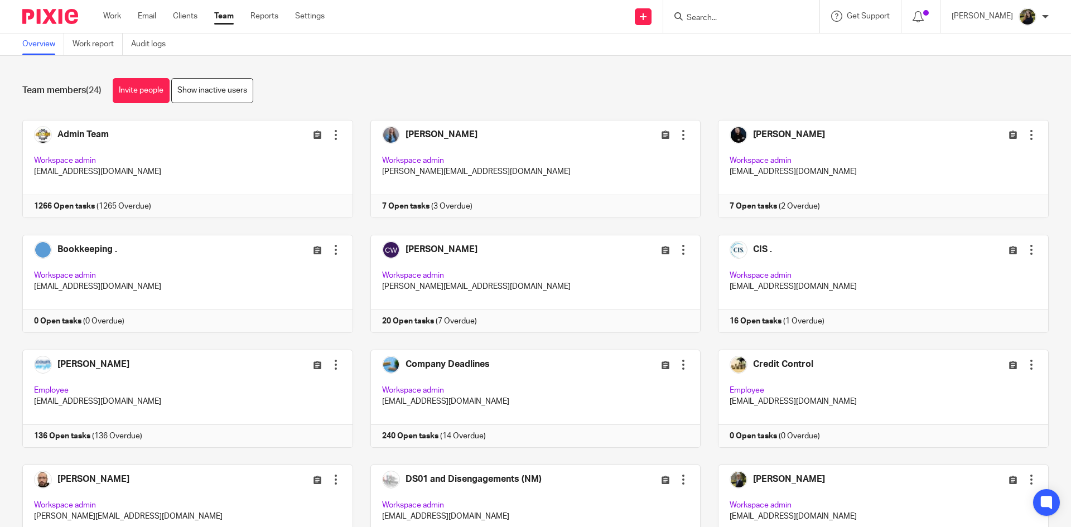
click at [222, 11] on link "Team" at bounding box center [224, 16] width 20 height 11
click at [70, 9] on img at bounding box center [50, 16] width 56 height 15
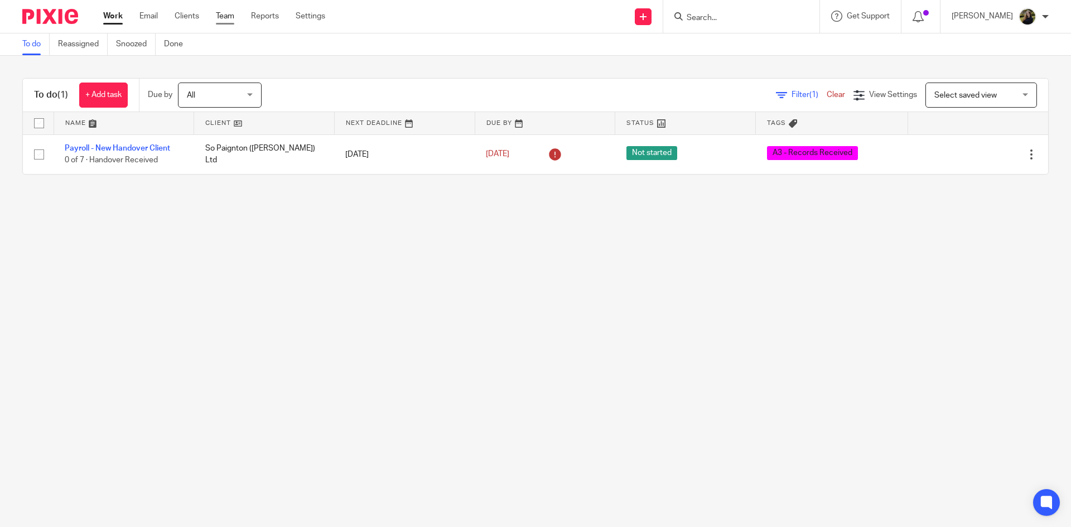
click at [226, 16] on link "Team" at bounding box center [225, 16] width 18 height 11
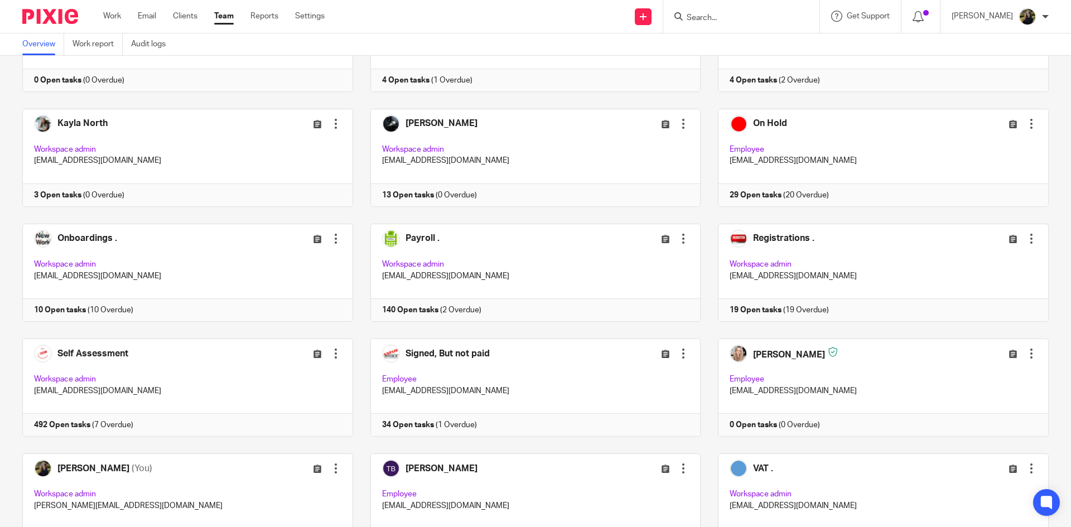
scroll to position [502, 0]
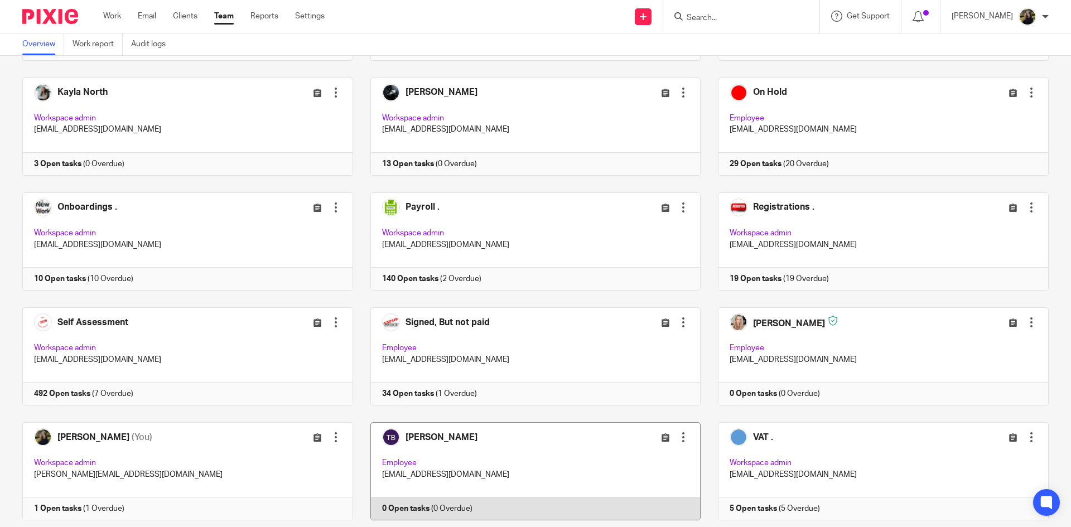
click at [476, 454] on link at bounding box center [527, 471] width 348 height 98
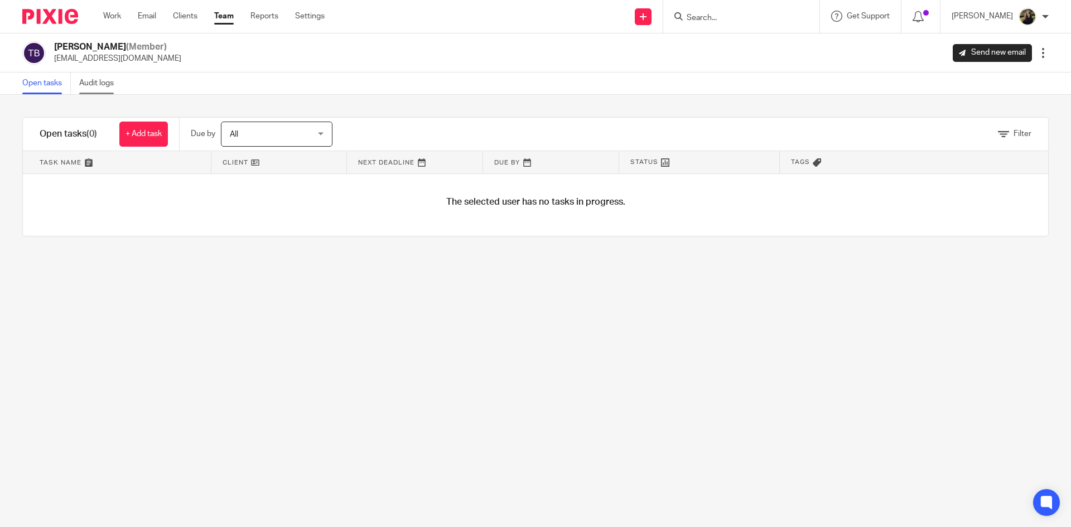
click at [102, 83] on link "Audit logs" at bounding box center [100, 84] width 43 height 22
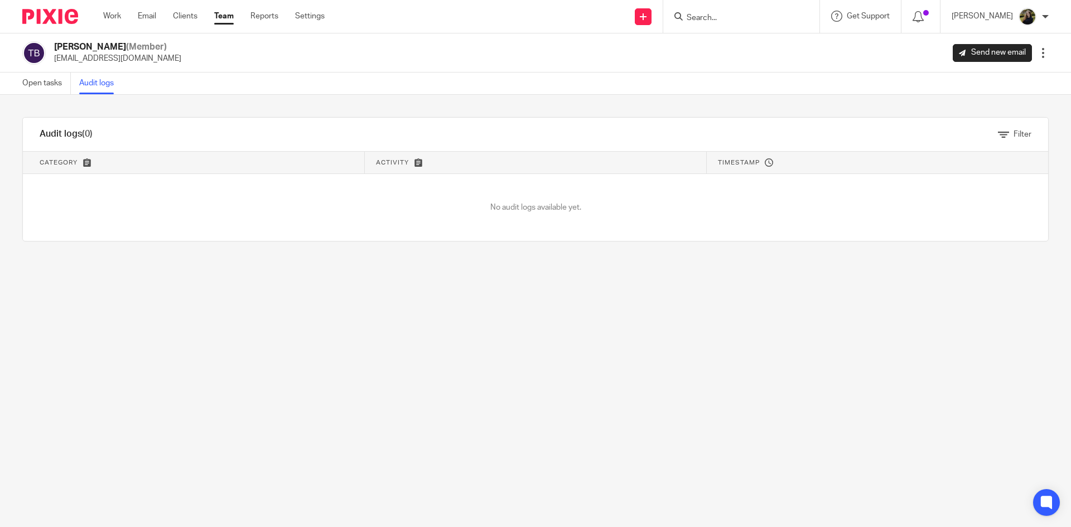
click at [232, 17] on link "Team" at bounding box center [224, 16] width 20 height 11
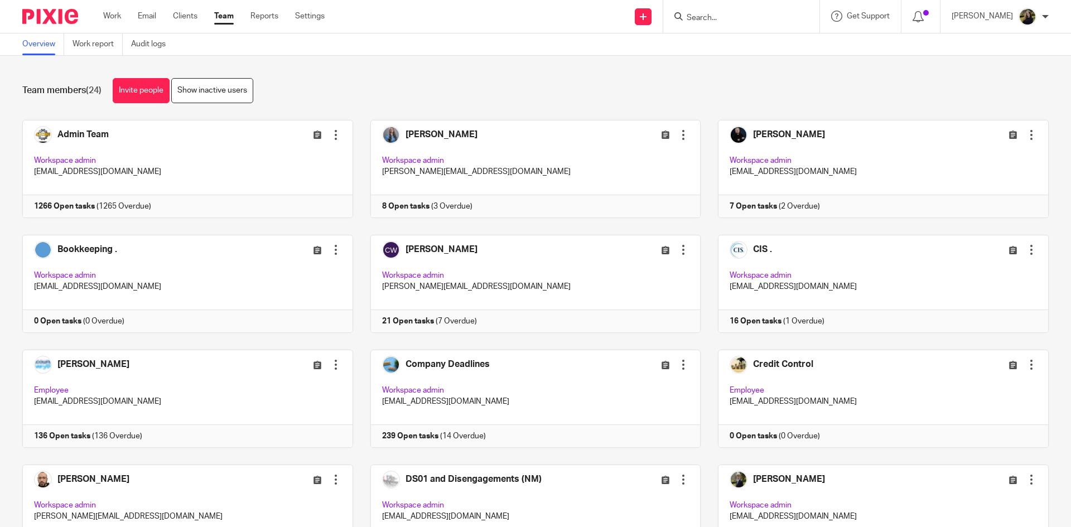
scroll to position [502, 0]
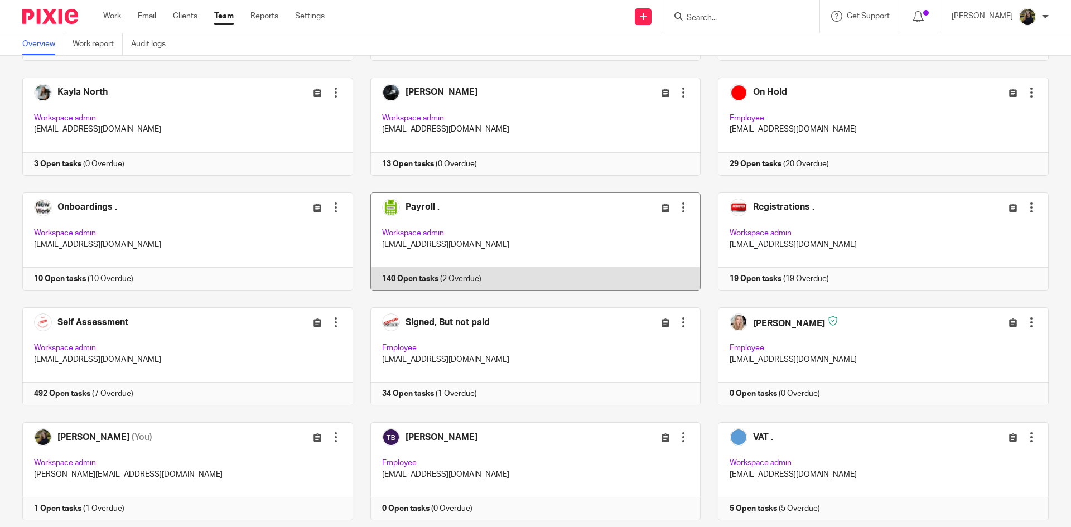
click at [538, 231] on link at bounding box center [527, 241] width 348 height 98
click at [538, 232] on link at bounding box center [527, 241] width 348 height 98
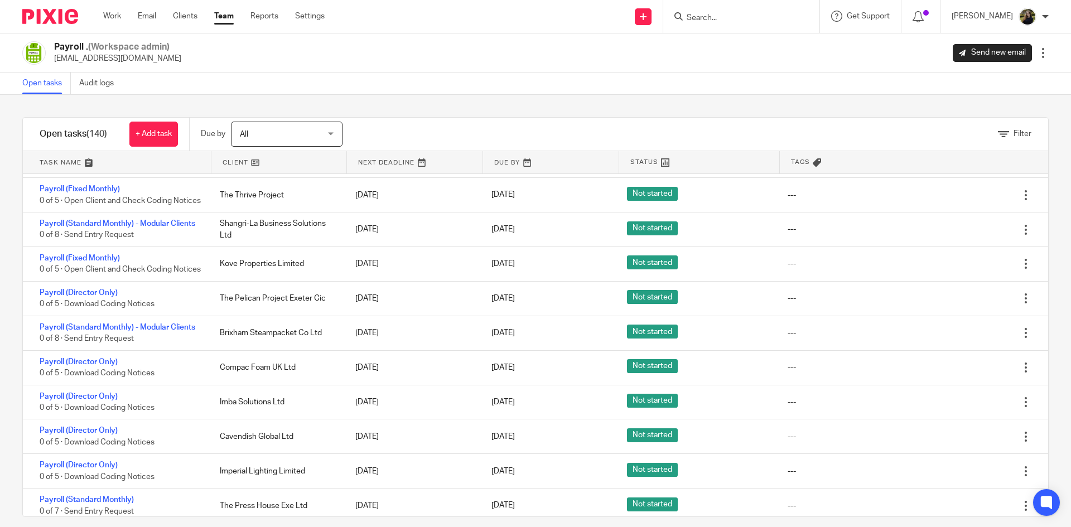
scroll to position [2232, 0]
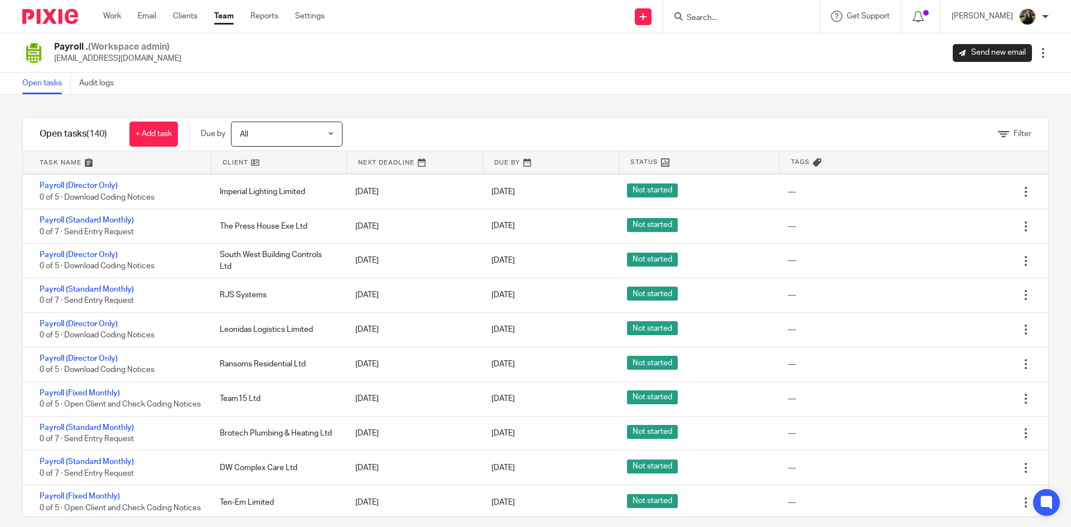
drag, startPoint x: 755, startPoint y: 221, endPoint x: 700, endPoint y: 98, distance: 135.1
click at [700, 98] on div "Filter tasks Only show tasks matching all of these conditions 1 Client name Is …" at bounding box center [535, 311] width 1071 height 432
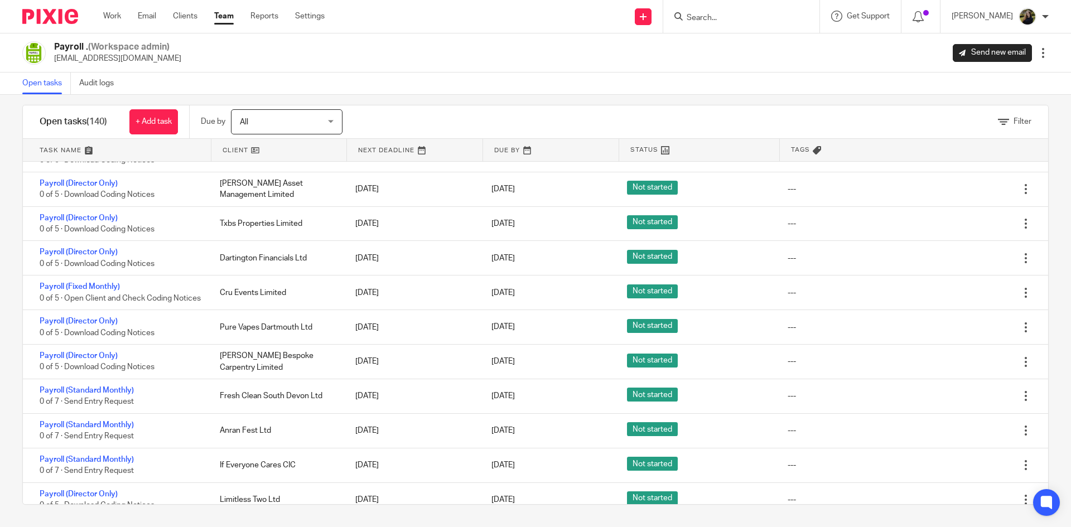
scroll to position [4275, 0]
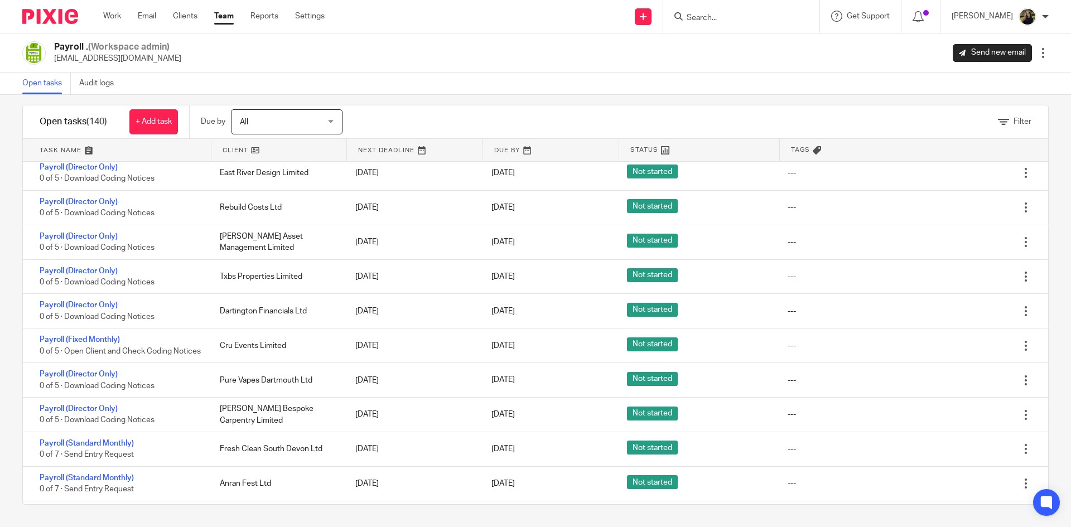
click at [706, 17] on input "Search" at bounding box center [736, 18] width 100 height 10
type input "the clay yard"
click button "submit" at bounding box center [0, 0] width 0 height 0
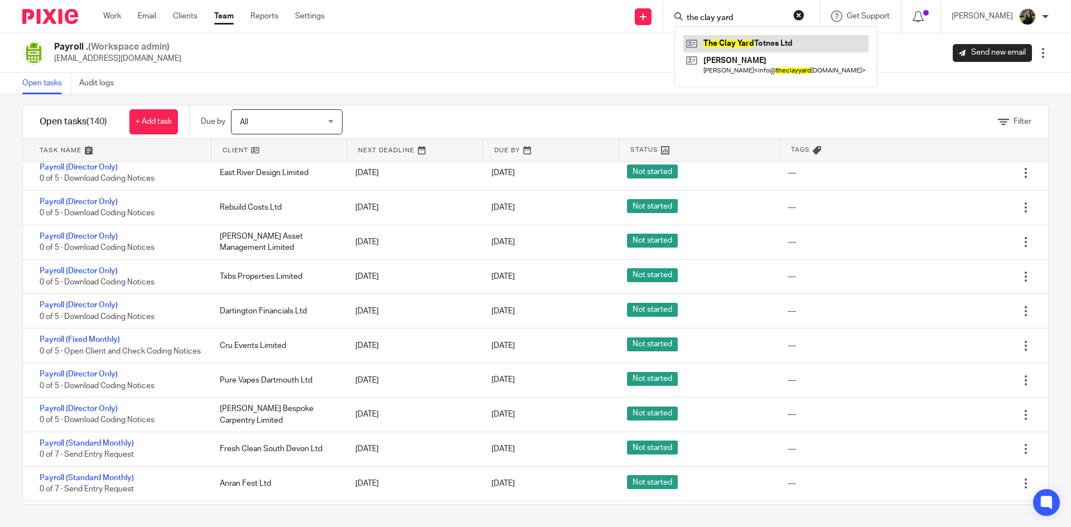
click at [695, 45] on link at bounding box center [775, 43] width 185 height 17
click at [721, 42] on link at bounding box center [775, 43] width 185 height 17
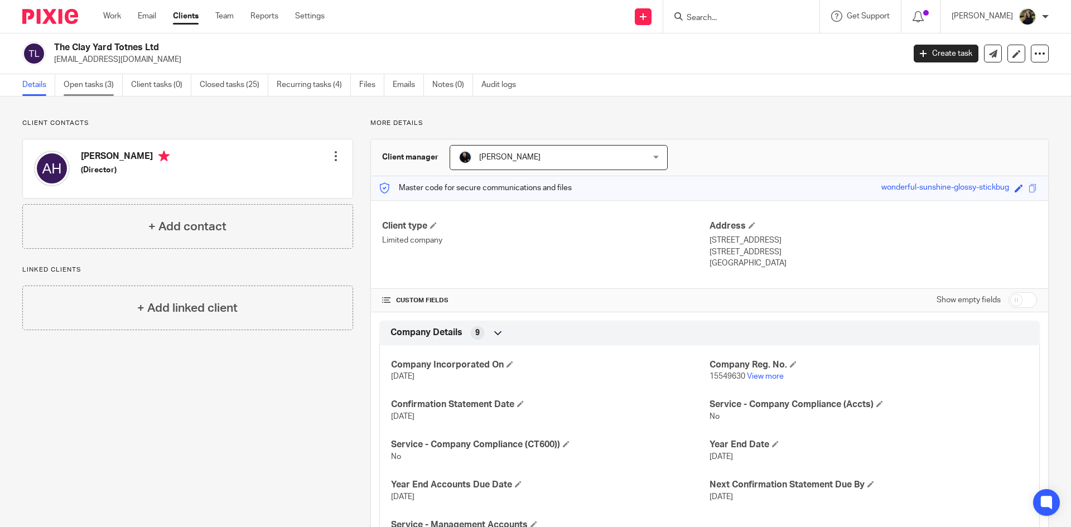
click at [84, 85] on link "Open tasks (3)" at bounding box center [93, 85] width 59 height 22
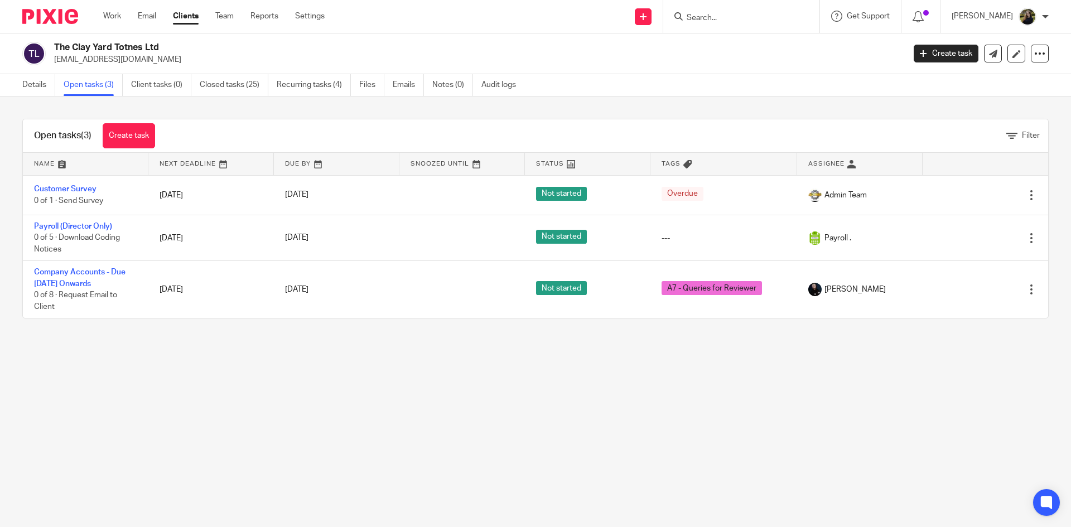
click at [733, 10] on form at bounding box center [745, 16] width 119 height 14
click at [731, 15] on input "Search" at bounding box center [736, 18] width 100 height 10
click at [70, 8] on div at bounding box center [46, 16] width 92 height 33
click at [69, 8] on div at bounding box center [46, 16] width 92 height 33
click at [70, 13] on img at bounding box center [50, 16] width 56 height 15
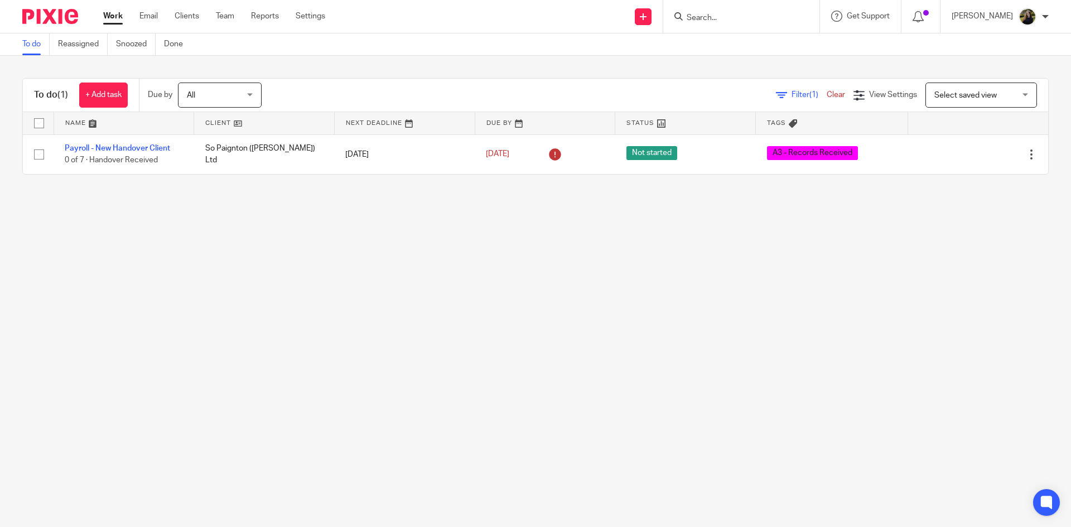
click at [748, 22] on input "Search" at bounding box center [736, 18] width 100 height 10
type input "h"
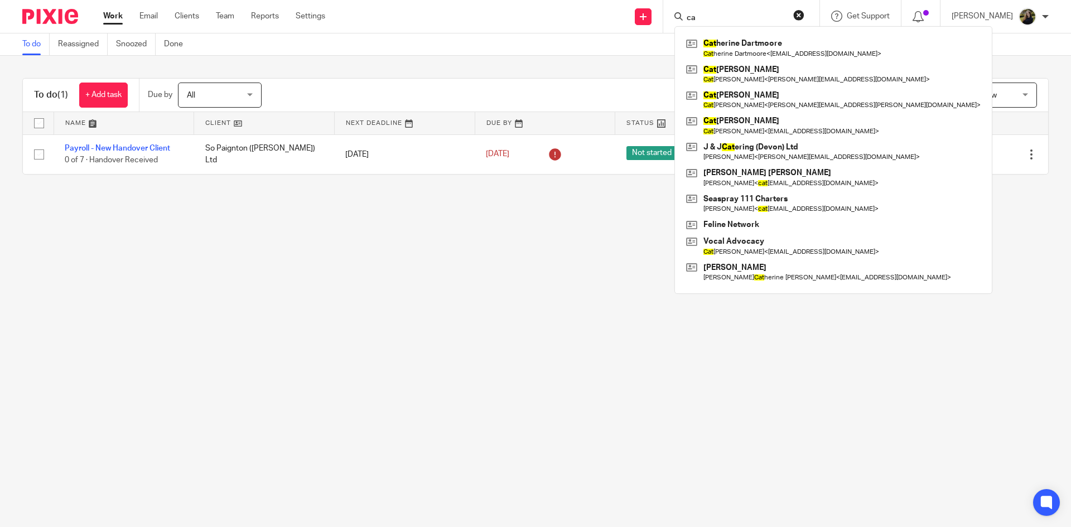
type input "c"
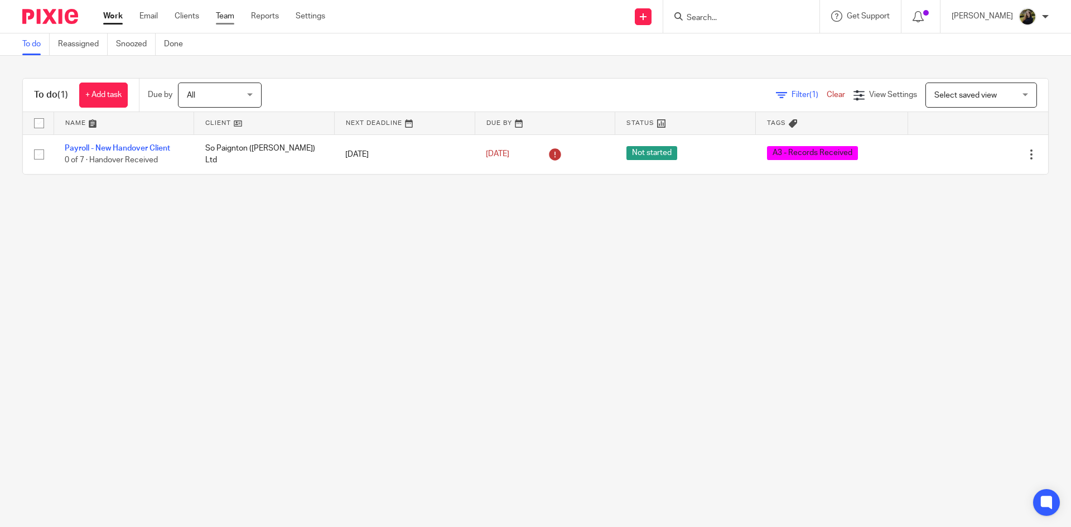
click at [232, 15] on link "Team" at bounding box center [225, 16] width 18 height 11
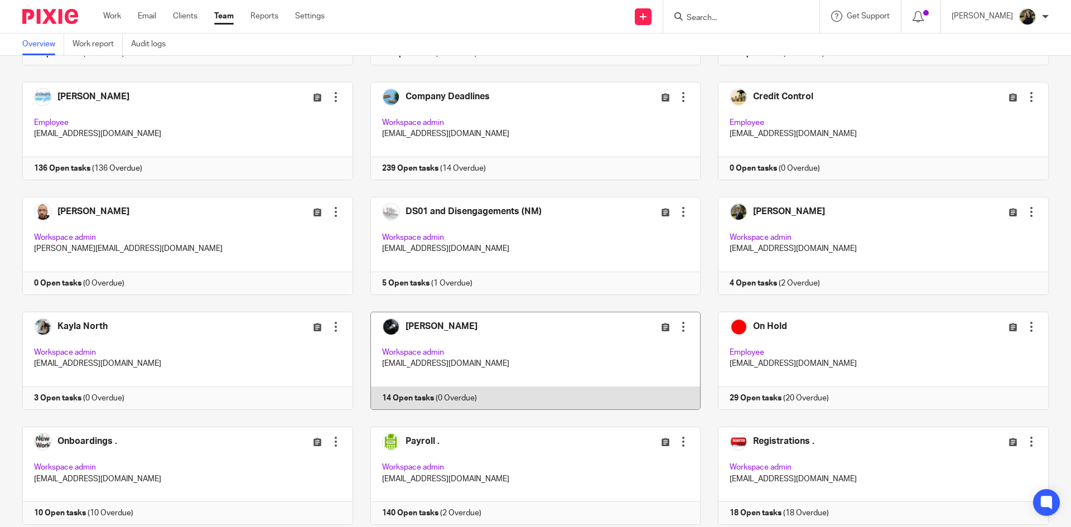
scroll to position [335, 0]
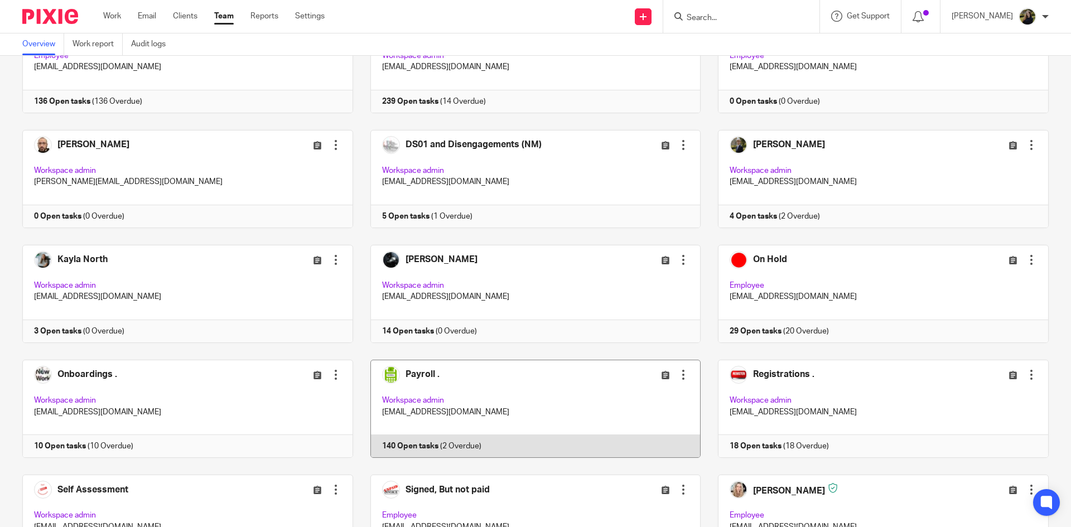
click at [446, 417] on link at bounding box center [527, 409] width 348 height 98
click at [420, 395] on link at bounding box center [527, 409] width 348 height 98
click at [414, 382] on link at bounding box center [527, 409] width 348 height 98
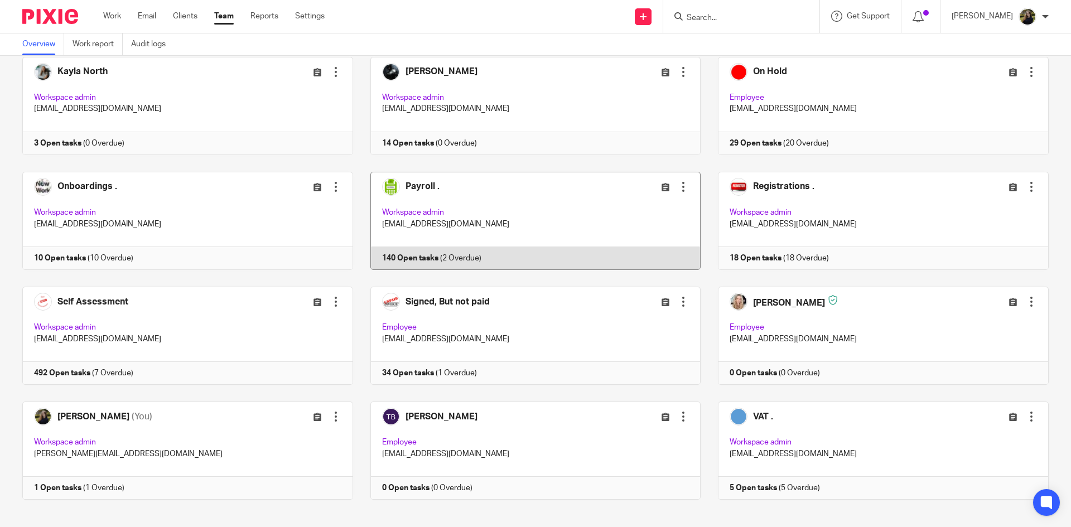
scroll to position [534, 0]
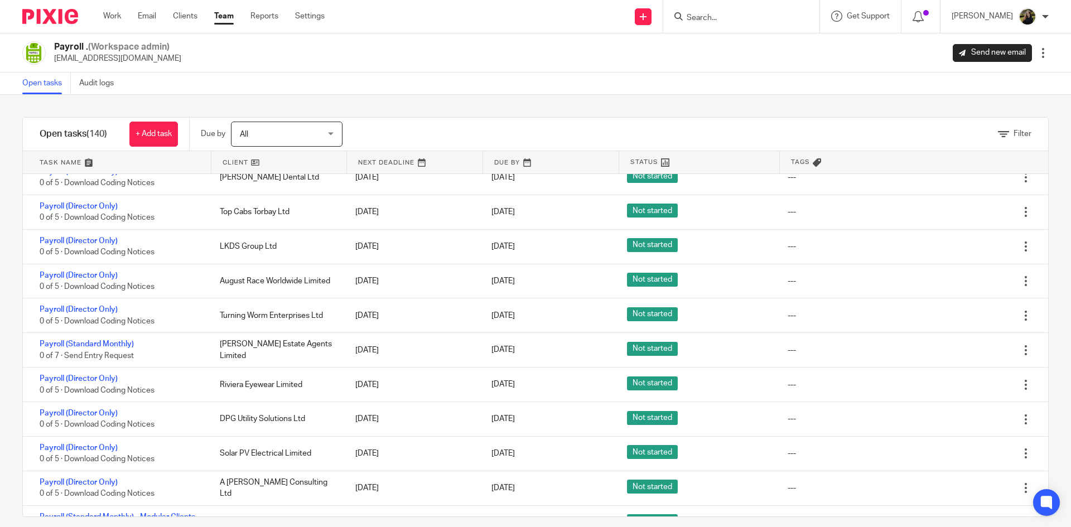
scroll to position [3682, 0]
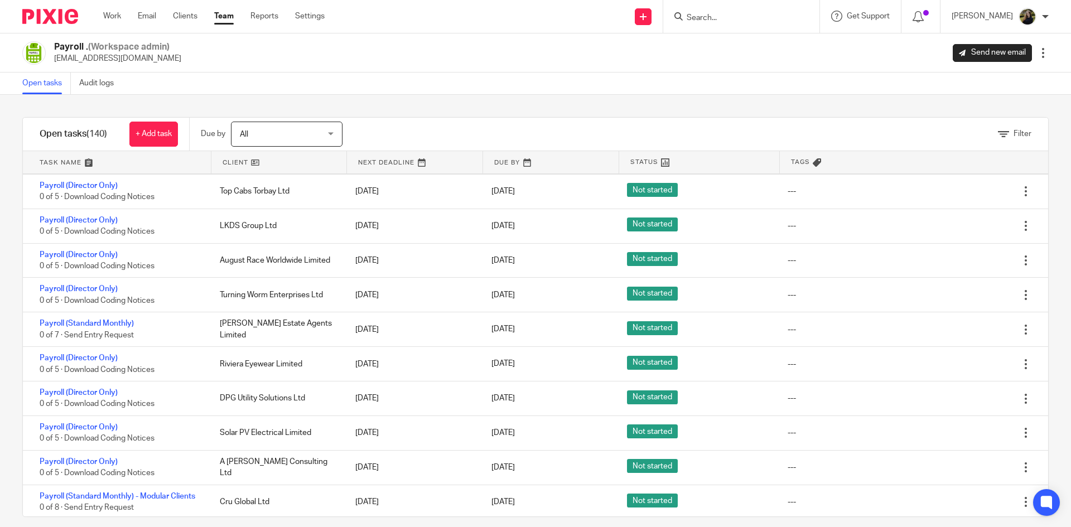
click at [726, 30] on div at bounding box center [741, 16] width 156 height 33
click at [743, 14] on input "Search" at bounding box center [736, 18] width 100 height 10
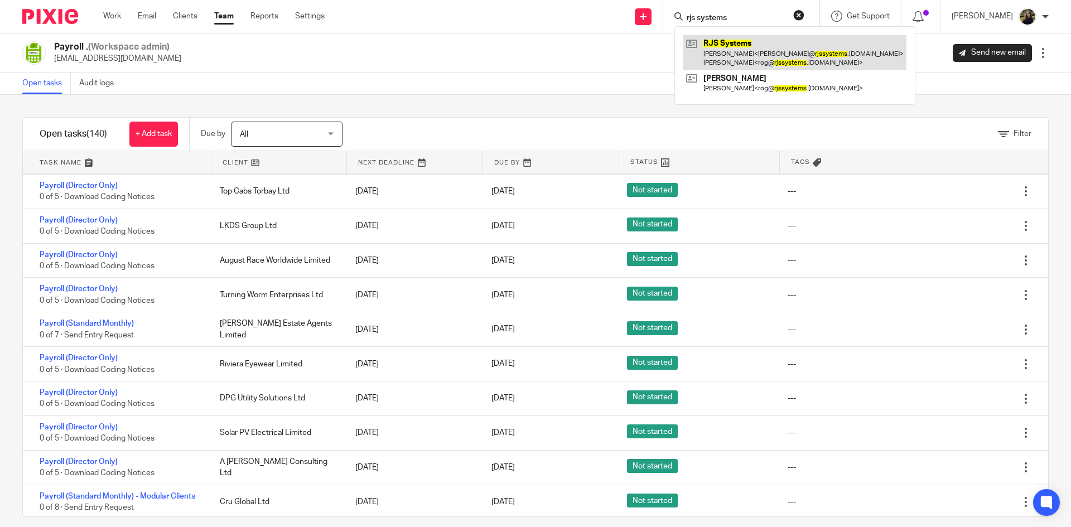
type input "rjs systems"
click at [758, 54] on link at bounding box center [794, 52] width 223 height 35
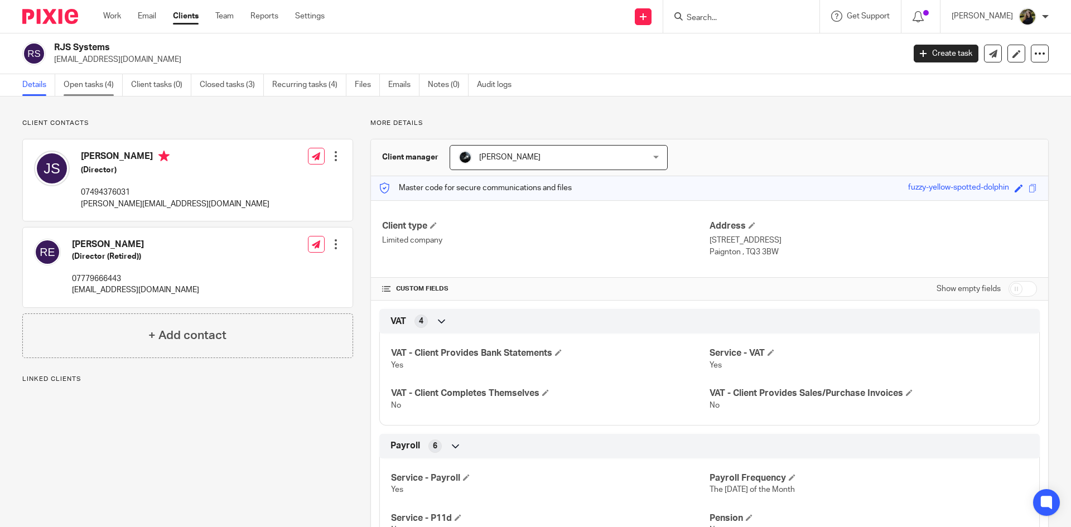
click at [92, 88] on link "Open tasks (4)" at bounding box center [93, 85] width 59 height 22
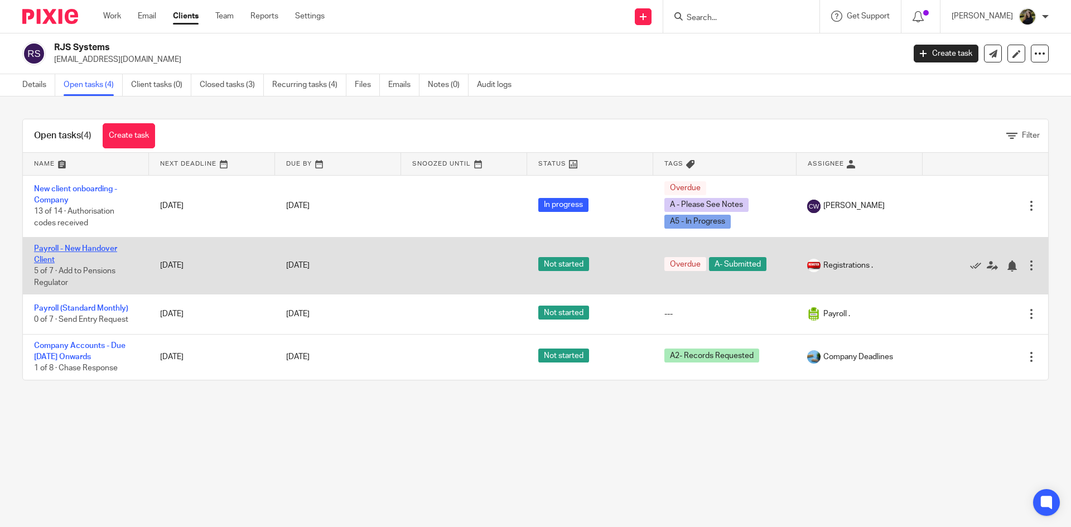
click at [104, 248] on link "Payroll - New Handover Client" at bounding box center [75, 254] width 83 height 19
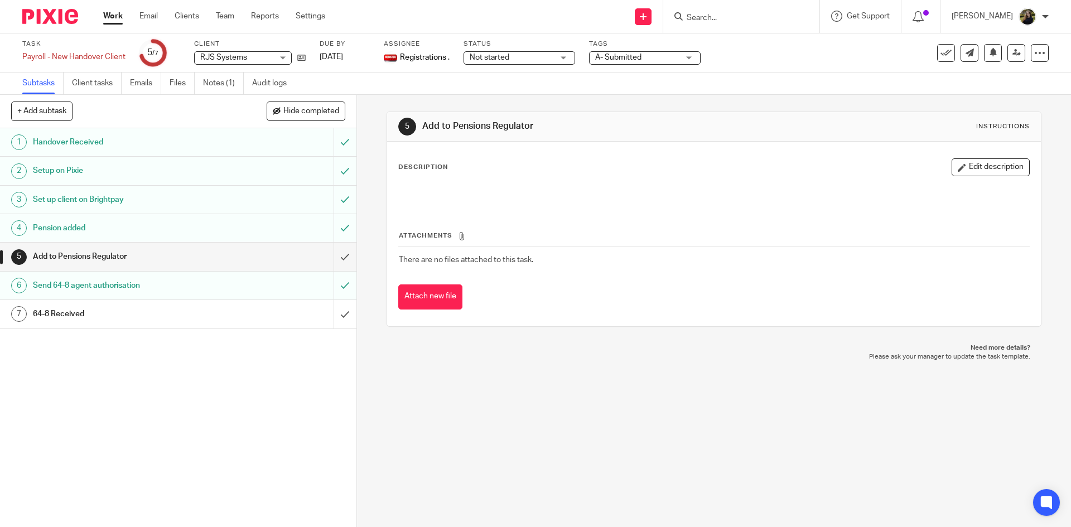
click at [43, 13] on img at bounding box center [50, 16] width 56 height 15
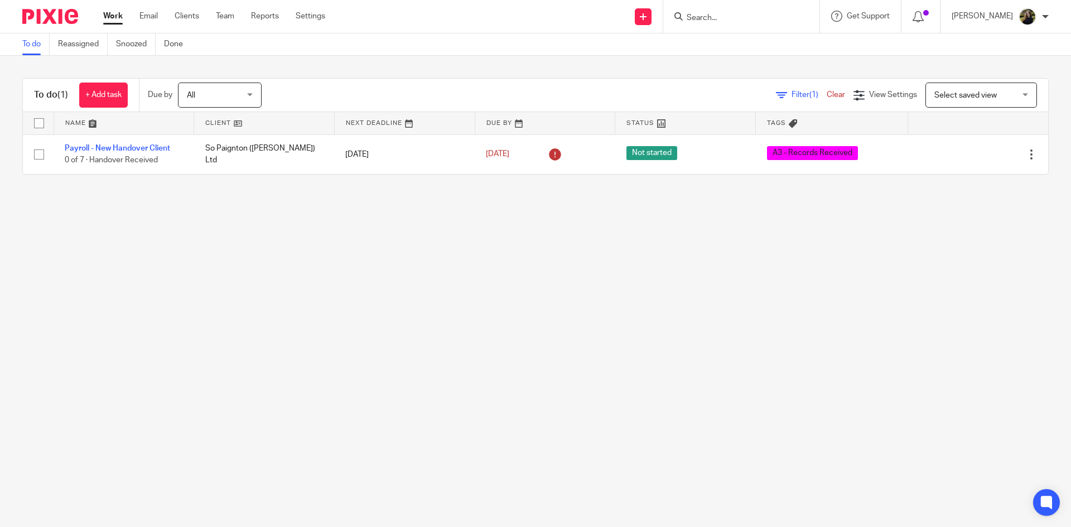
click at [754, 16] on input "Search" at bounding box center [736, 18] width 100 height 10
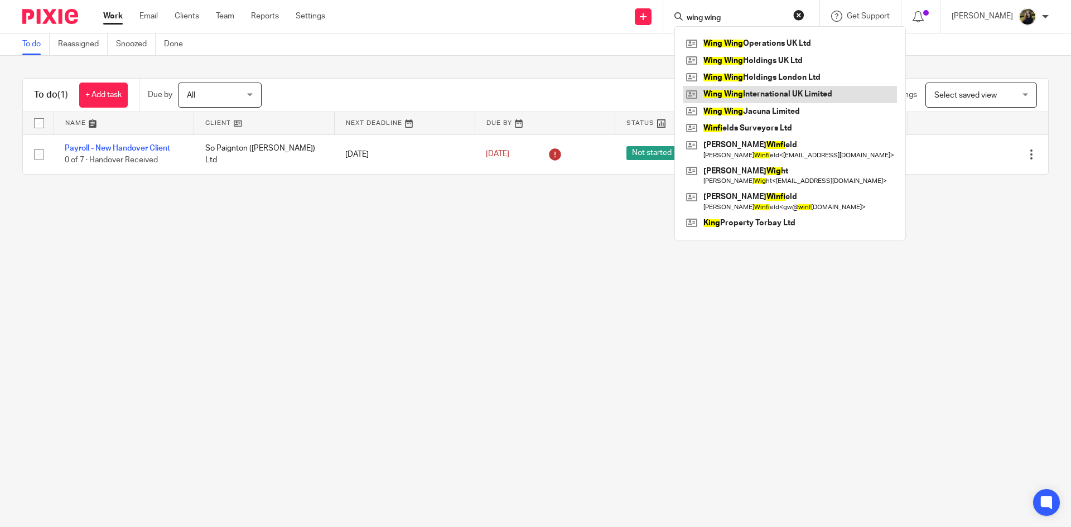
type input "wing wing"
click at [782, 98] on link at bounding box center [790, 94] width 214 height 17
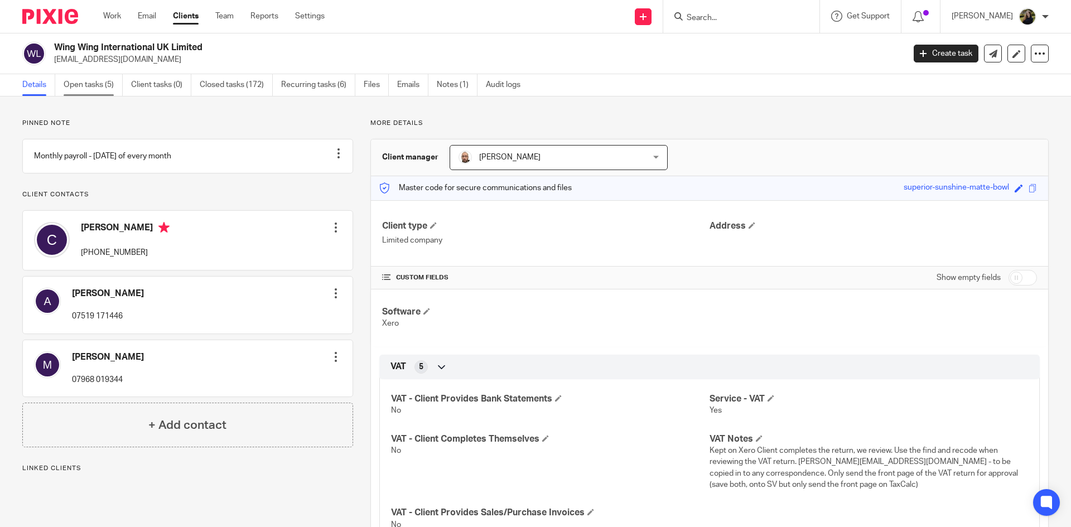
click at [110, 76] on link "Open tasks (5)" at bounding box center [93, 85] width 59 height 22
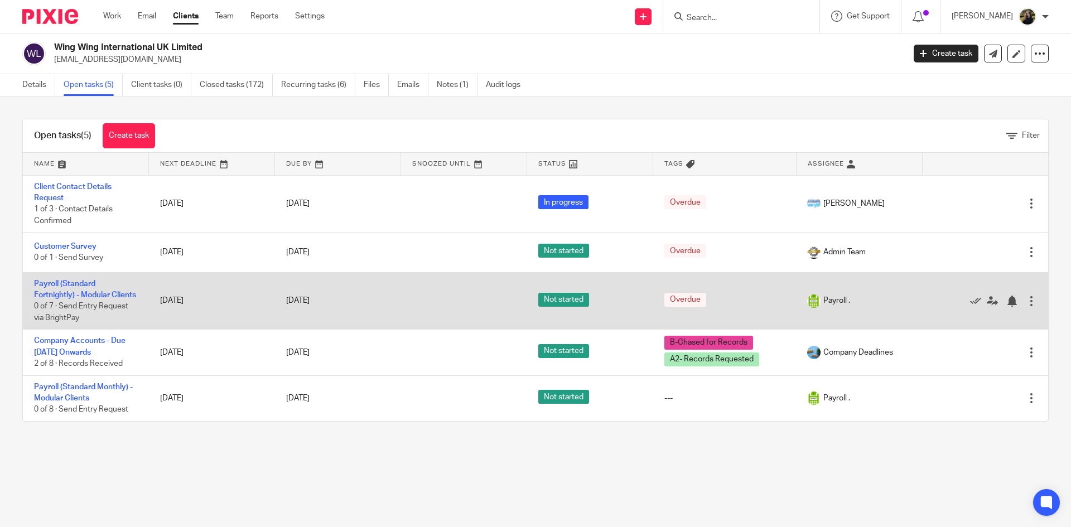
click at [63, 288] on td "Payroll (Standard Fortnightly) - Modular Clients 0 of 7 · Send Entry Request vi…" at bounding box center [86, 300] width 126 height 57
click at [57, 291] on link "Payroll (Standard Fortnightly) - Modular Clients" at bounding box center [85, 289] width 102 height 19
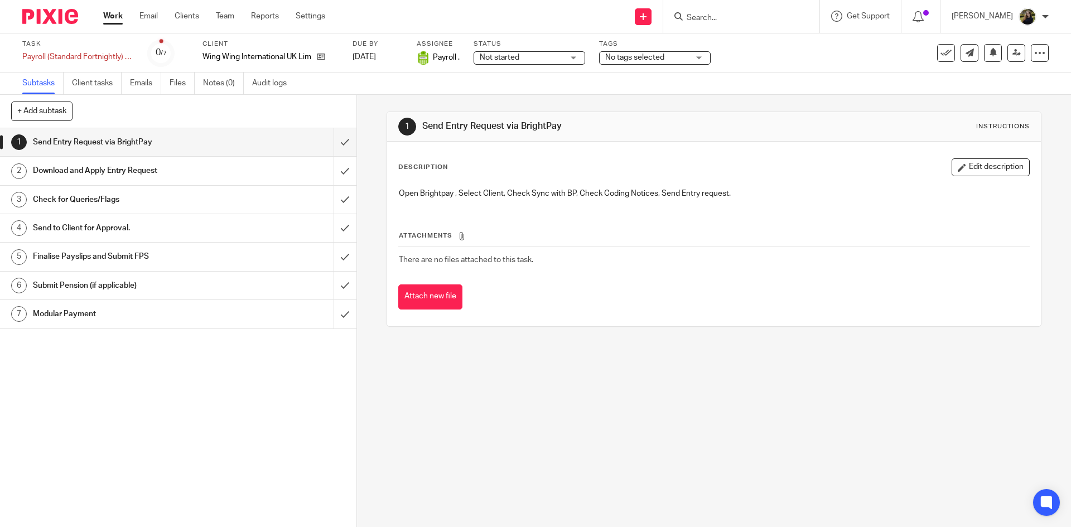
click at [250, 80] on ul "Subtasks Client tasks Emails Files Notes (0) Audit logs" at bounding box center [162, 84] width 281 height 22
click at [215, 86] on link "Notes (0)" at bounding box center [223, 84] width 41 height 22
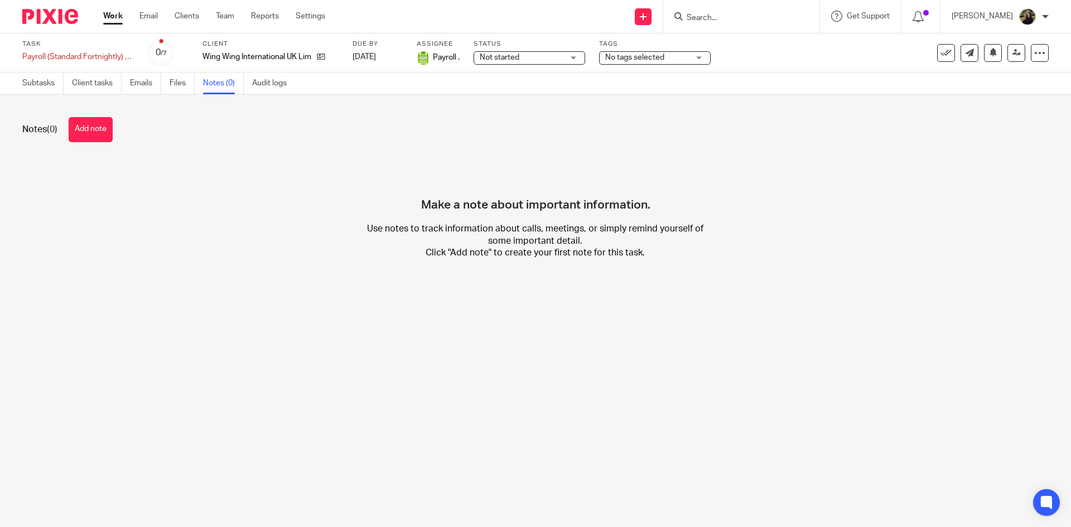
click at [74, 130] on button "Add note" at bounding box center [91, 129] width 44 height 25
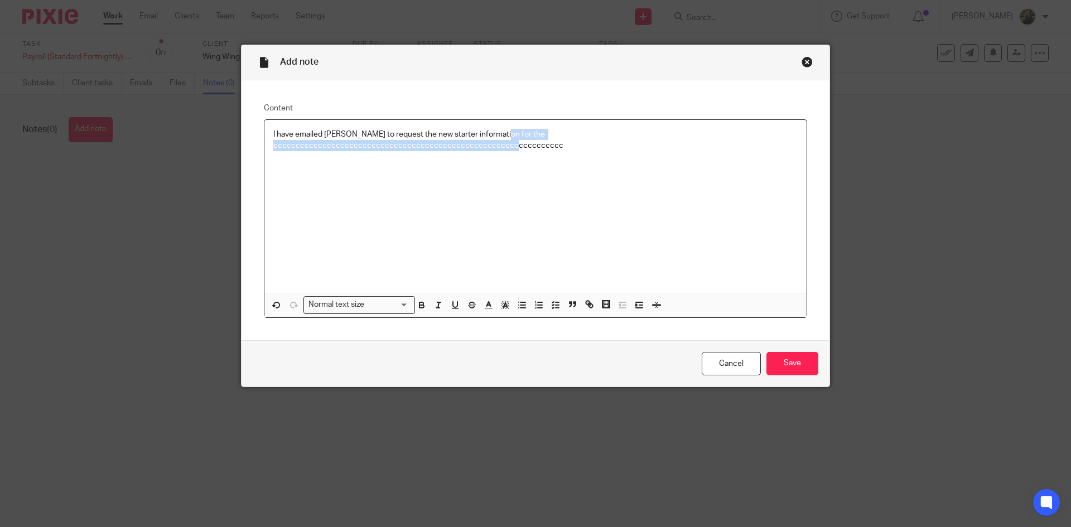
drag, startPoint x: 493, startPoint y: 133, endPoint x: 834, endPoint y: 126, distance: 341.5
click at [834, 126] on div "Add note Content I have emailed Eva to request the new starter information for …" at bounding box center [535, 263] width 1071 height 527
click at [273, 137] on p "I have emailed Eva to request the information for the new starter" at bounding box center [535, 134] width 524 height 11
click at [270, 298] on button "button" at bounding box center [277, 305] width 14 height 14
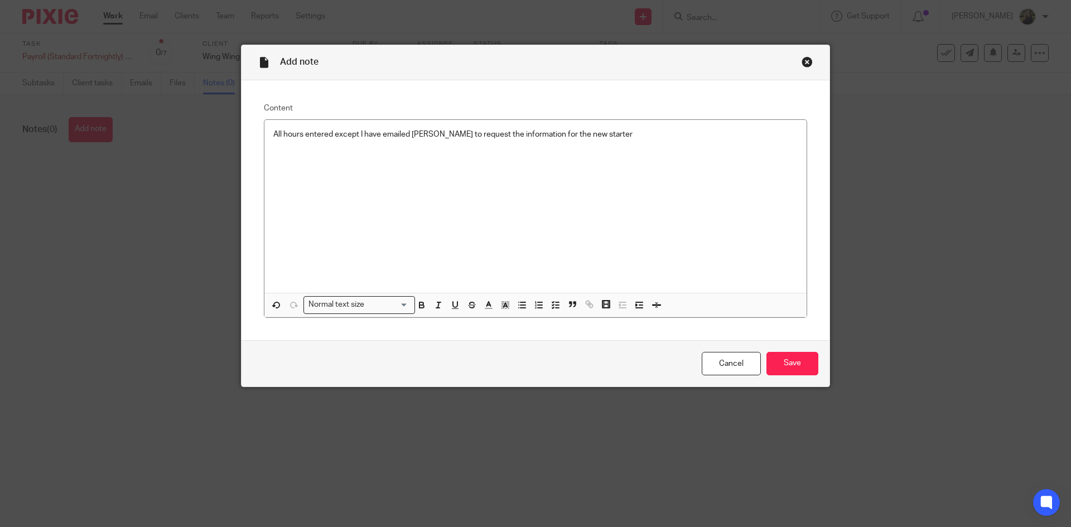
click at [391, 374] on div "Cancel Save" at bounding box center [536, 363] width 588 height 47
click at [334, 134] on p "All hours entered except I have emailed Eva to request the information for the …" at bounding box center [535, 134] width 524 height 11
click at [796, 360] on input "Save" at bounding box center [793, 364] width 52 height 24
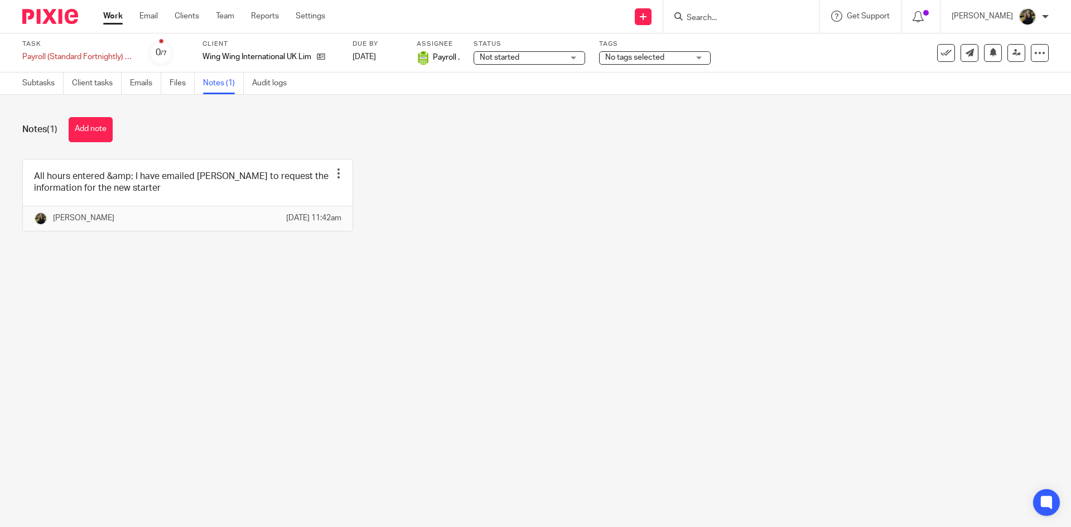
click at [560, 49] on div "Status Not started Not started Not started In progress 1" at bounding box center [530, 53] width 112 height 27
click at [552, 54] on span "Not started" at bounding box center [522, 58] width 84 height 12
click at [525, 108] on li "In progress" at bounding box center [530, 98] width 110 height 23
click at [645, 62] on span "No tags selected" at bounding box center [647, 58] width 84 height 12
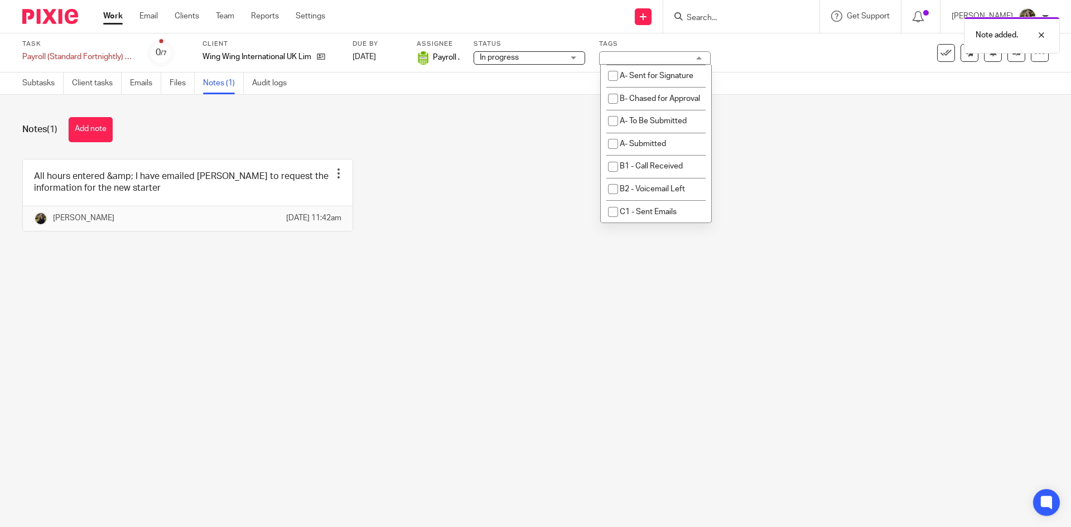
scroll to position [725, 0]
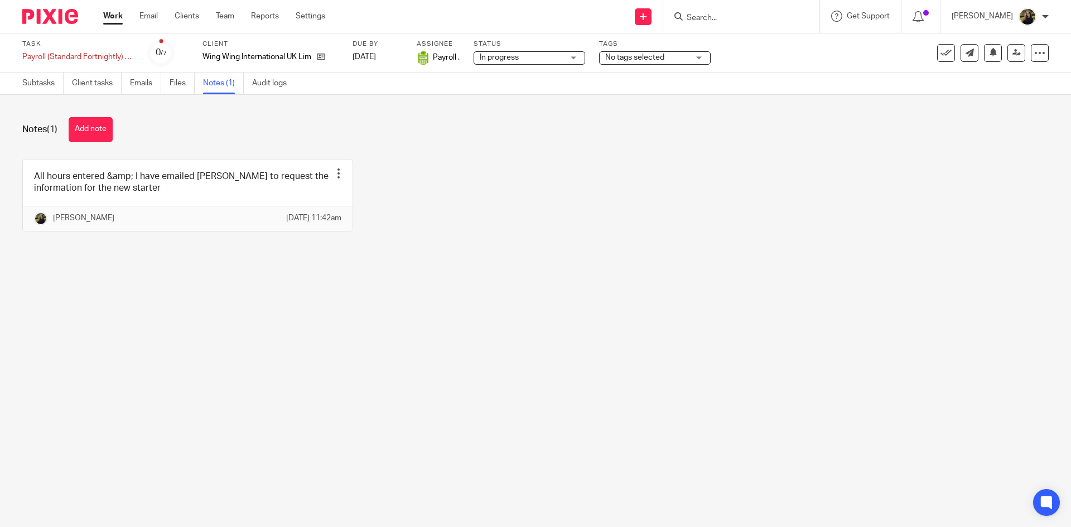
click at [57, 21] on img at bounding box center [50, 16] width 56 height 15
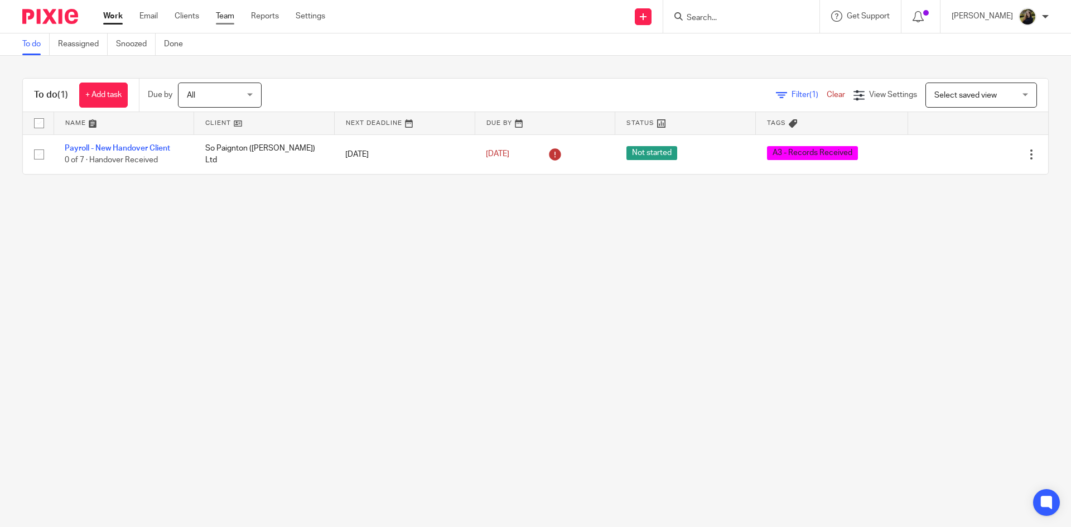
click at [227, 16] on link "Team" at bounding box center [225, 16] width 18 height 11
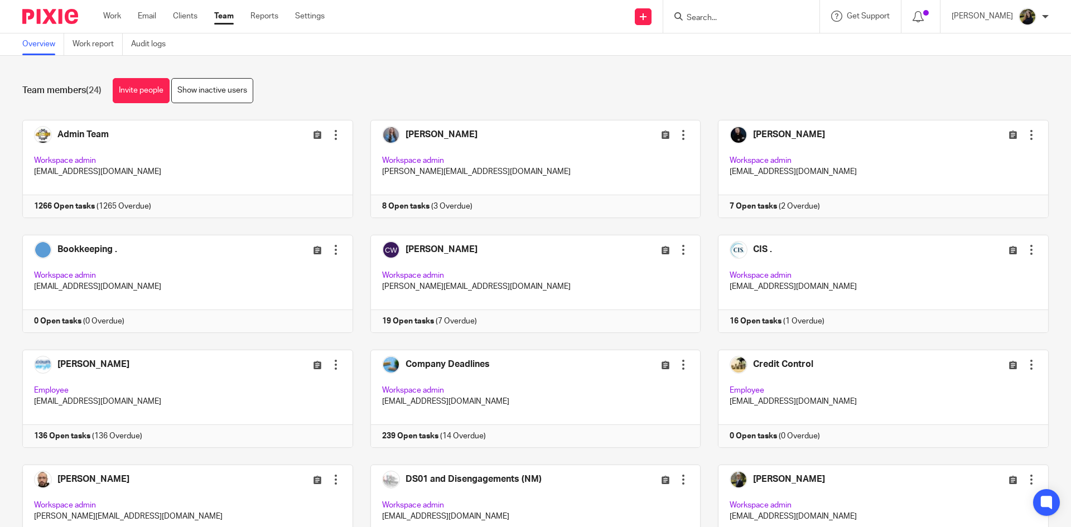
click at [709, 20] on input "Search" at bounding box center [736, 18] width 100 height 10
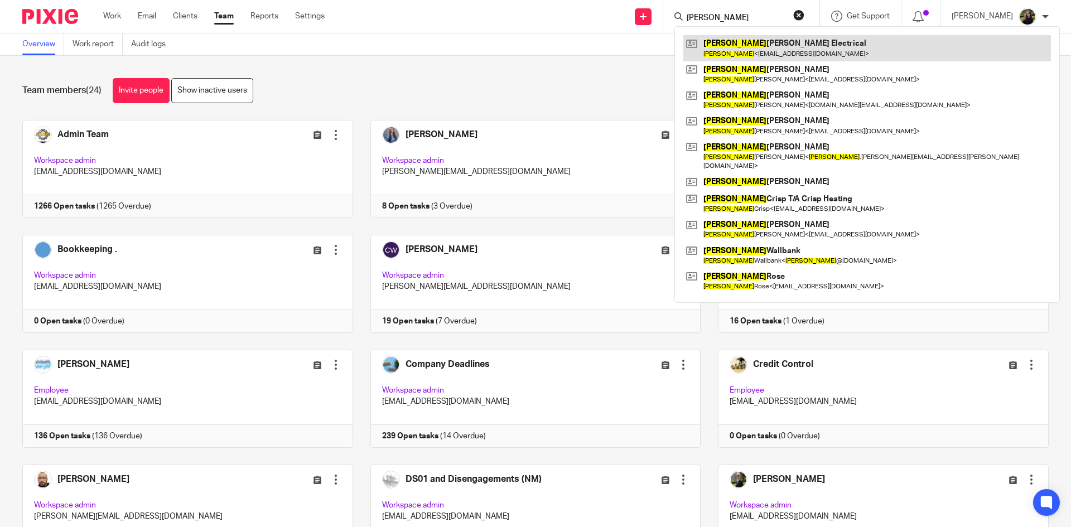
type input "peter"
click at [774, 42] on link at bounding box center [867, 48] width 368 height 26
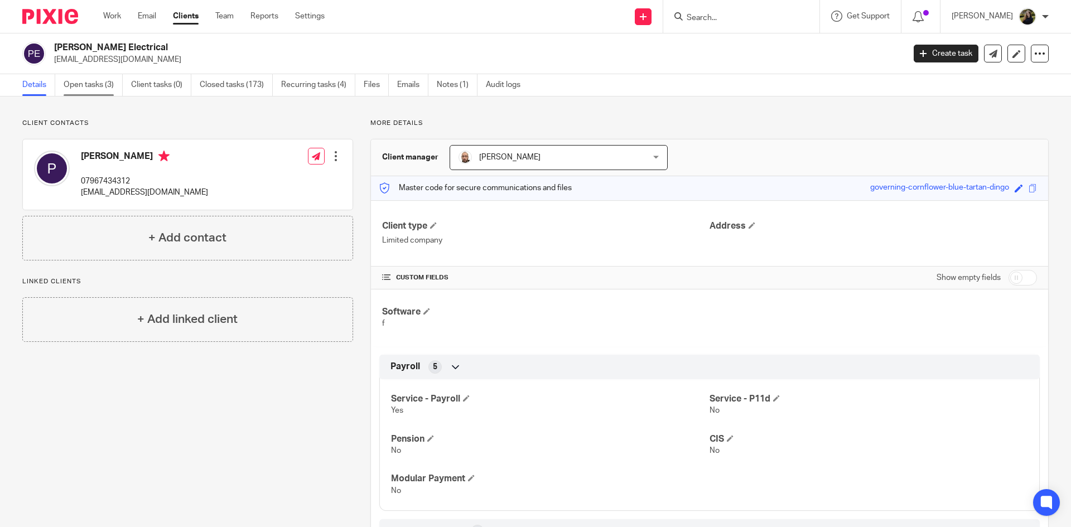
click at [70, 88] on link "Open tasks (3)" at bounding box center [93, 85] width 59 height 22
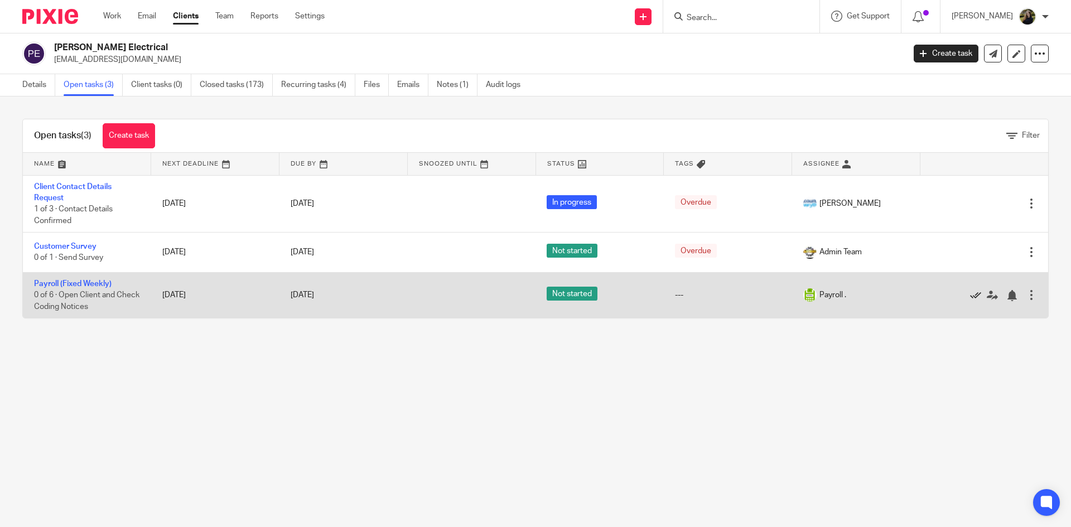
click at [970, 296] on icon at bounding box center [975, 295] width 11 height 11
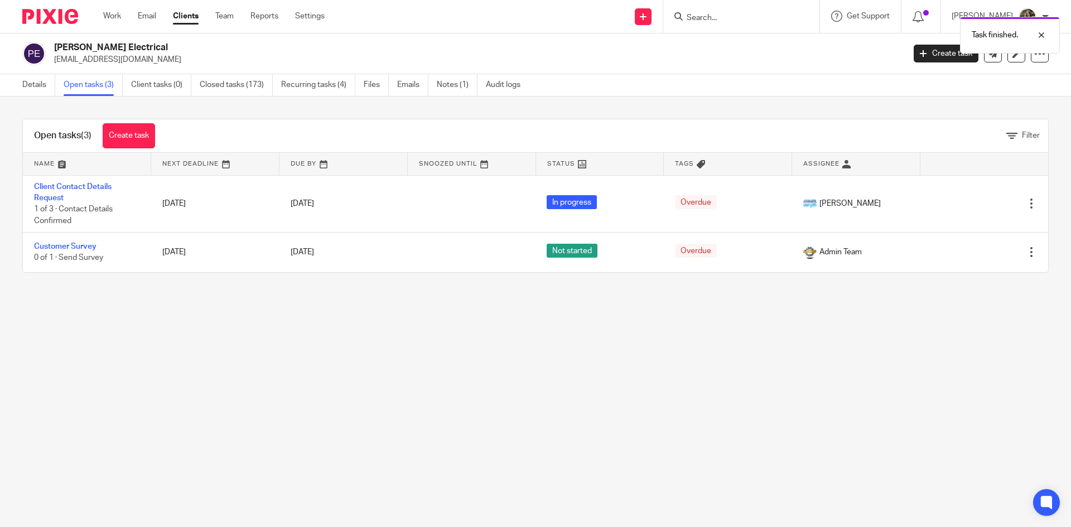
click at [51, 21] on img at bounding box center [50, 16] width 56 height 15
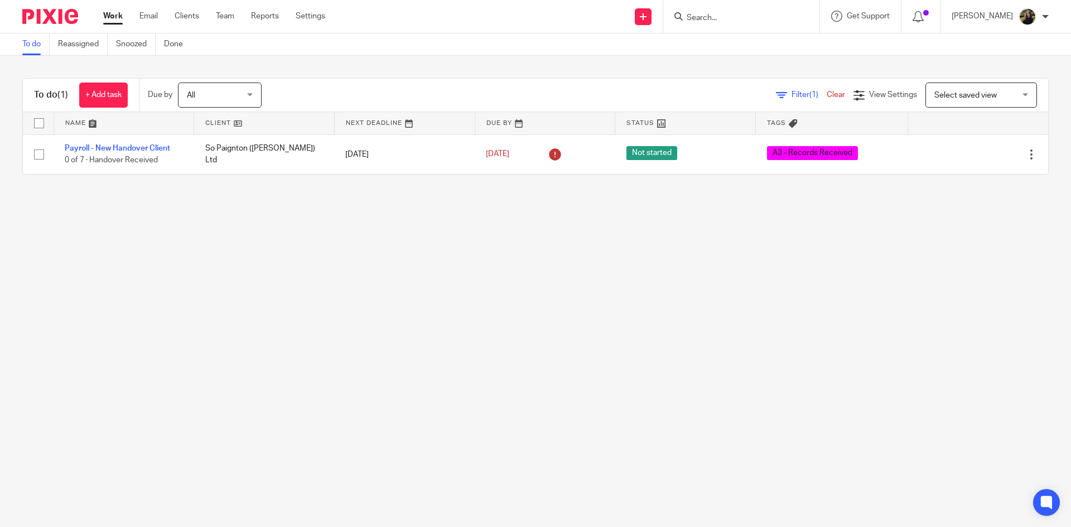
click at [714, 16] on input "Search" at bounding box center [736, 18] width 100 height 10
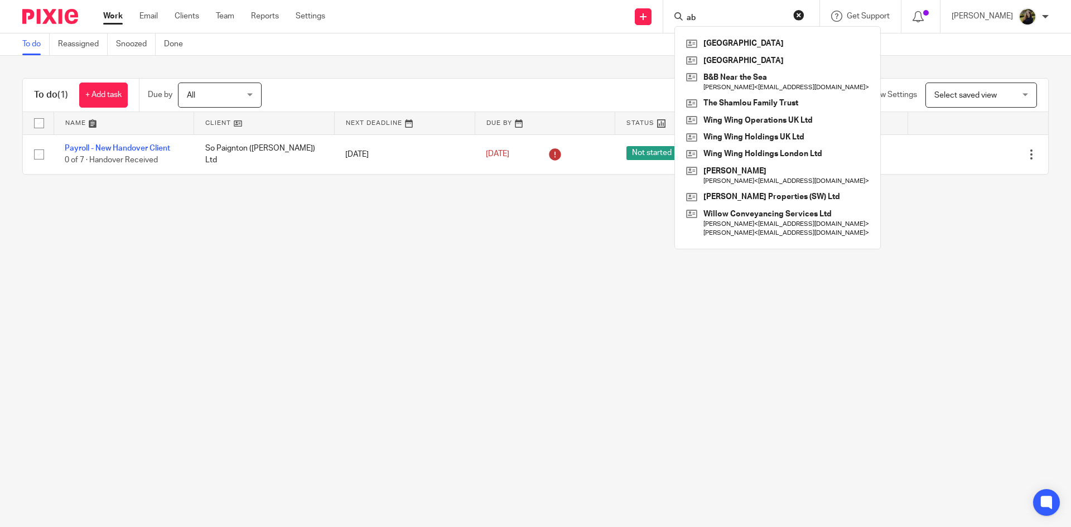
type input "a"
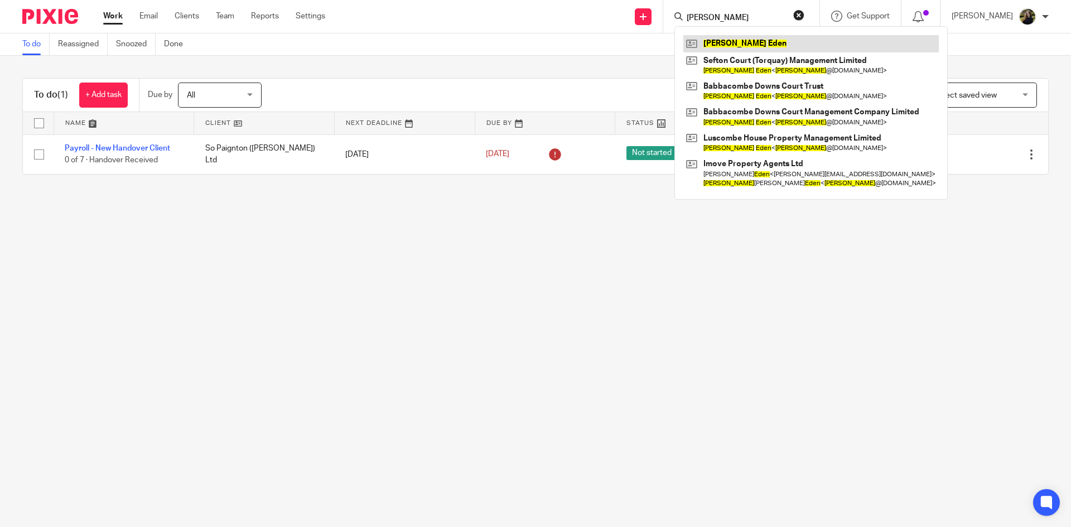
type input "[PERSON_NAME]"
drag, startPoint x: 805, startPoint y: 15, endPoint x: 762, endPoint y: 8, distance: 43.5
click at [804, 15] on button "reset" at bounding box center [798, 14] width 11 height 11
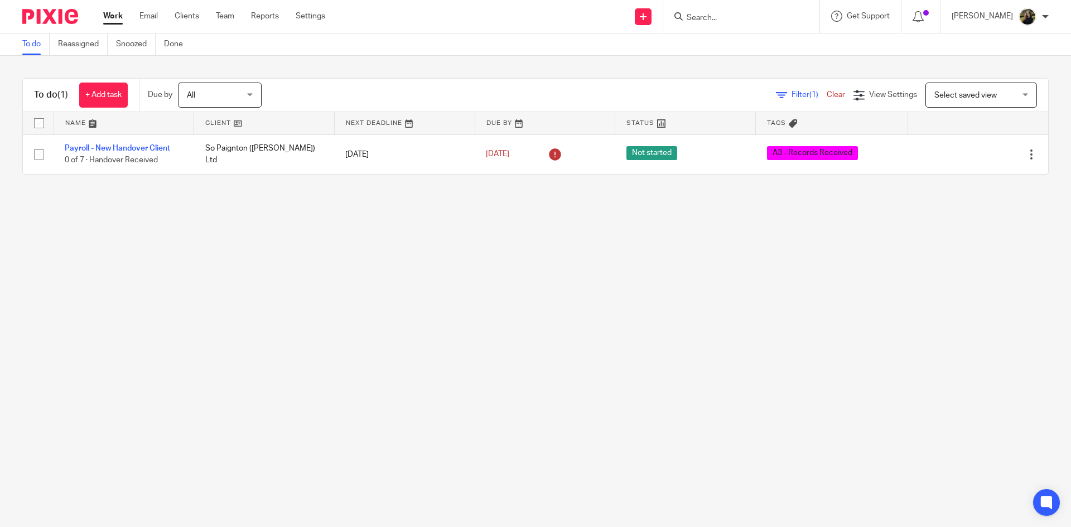
click at [478, 1] on div "Send new email Create task Add client Get Support Contact Support Help Document…" at bounding box center [706, 16] width 729 height 33
click at [722, 23] on form at bounding box center [745, 16] width 119 height 14
click at [721, 16] on input "Search" at bounding box center [736, 18] width 100 height 10
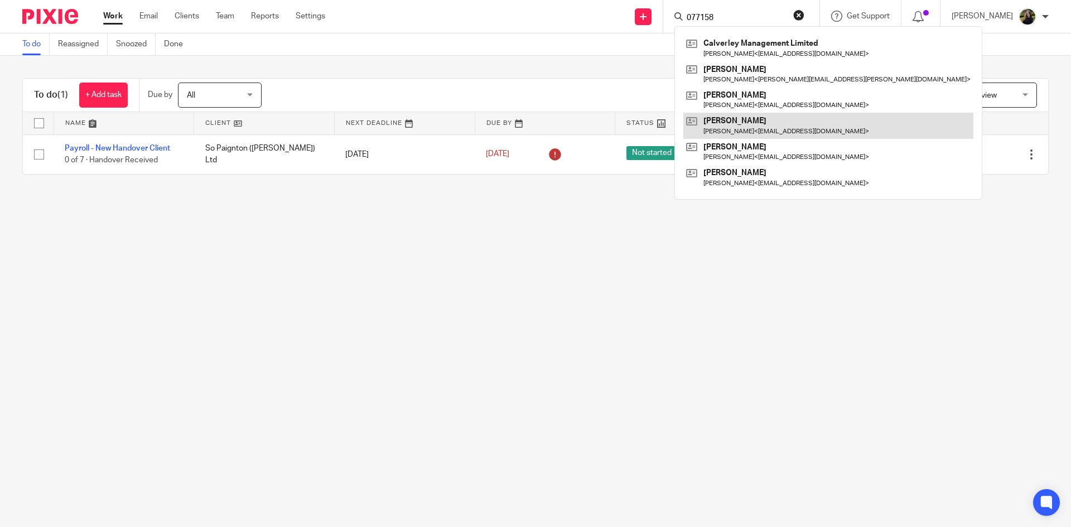
type input "077158"
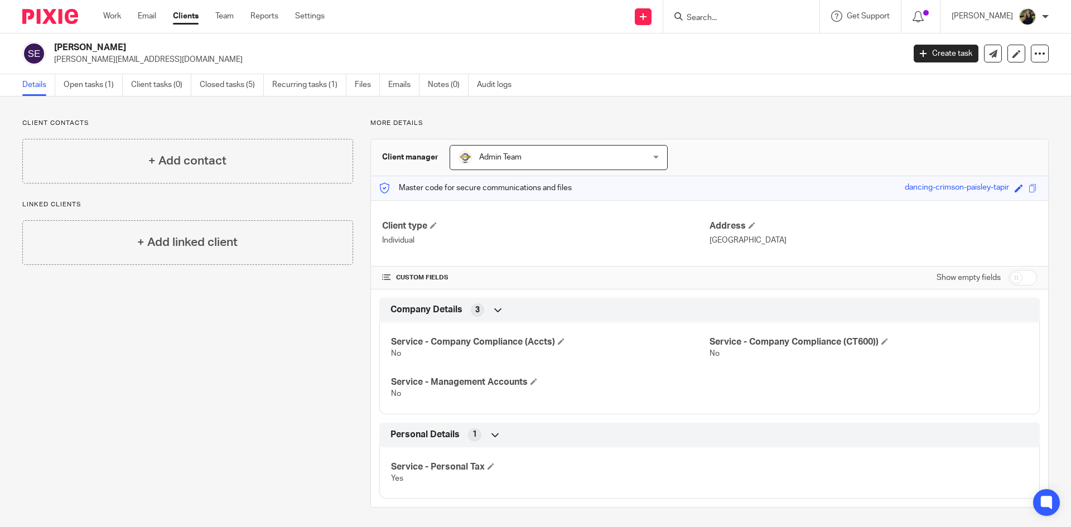
click at [617, 82] on div "Details Open tasks (1) Client tasks (0) Closed tasks (5) Recurring tasks (1) Fi…" at bounding box center [535, 85] width 1071 height 22
click at [610, 66] on div "[PERSON_NAME] [PERSON_NAME][EMAIL_ADDRESS][DOMAIN_NAME] Create task Update from…" at bounding box center [535, 53] width 1071 height 41
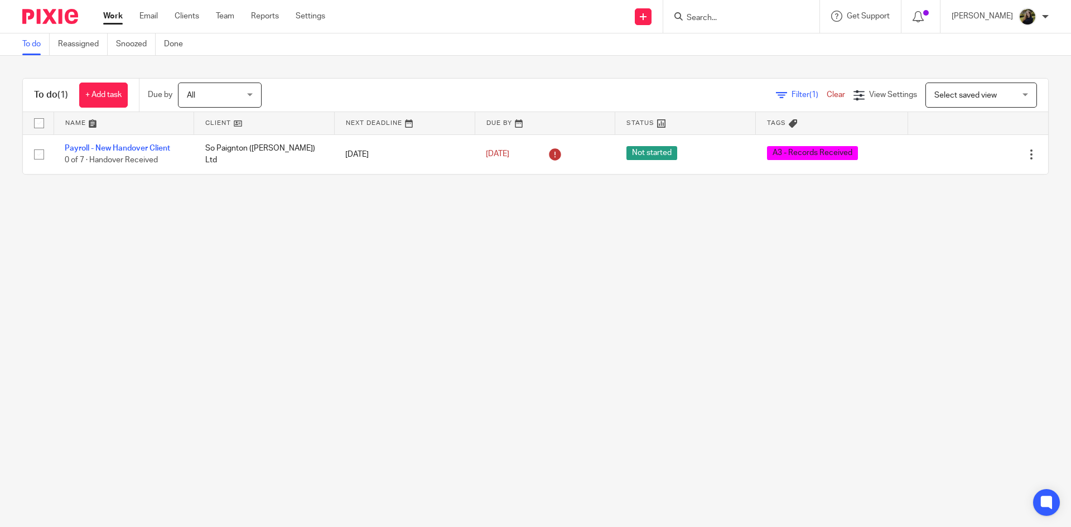
click at [59, 266] on main "To do Reassigned Snoozed Done To do (1) + Add task Due by All All [DATE] [DATE]…" at bounding box center [535, 263] width 1071 height 527
